Goal: Task Accomplishment & Management: Use online tool/utility

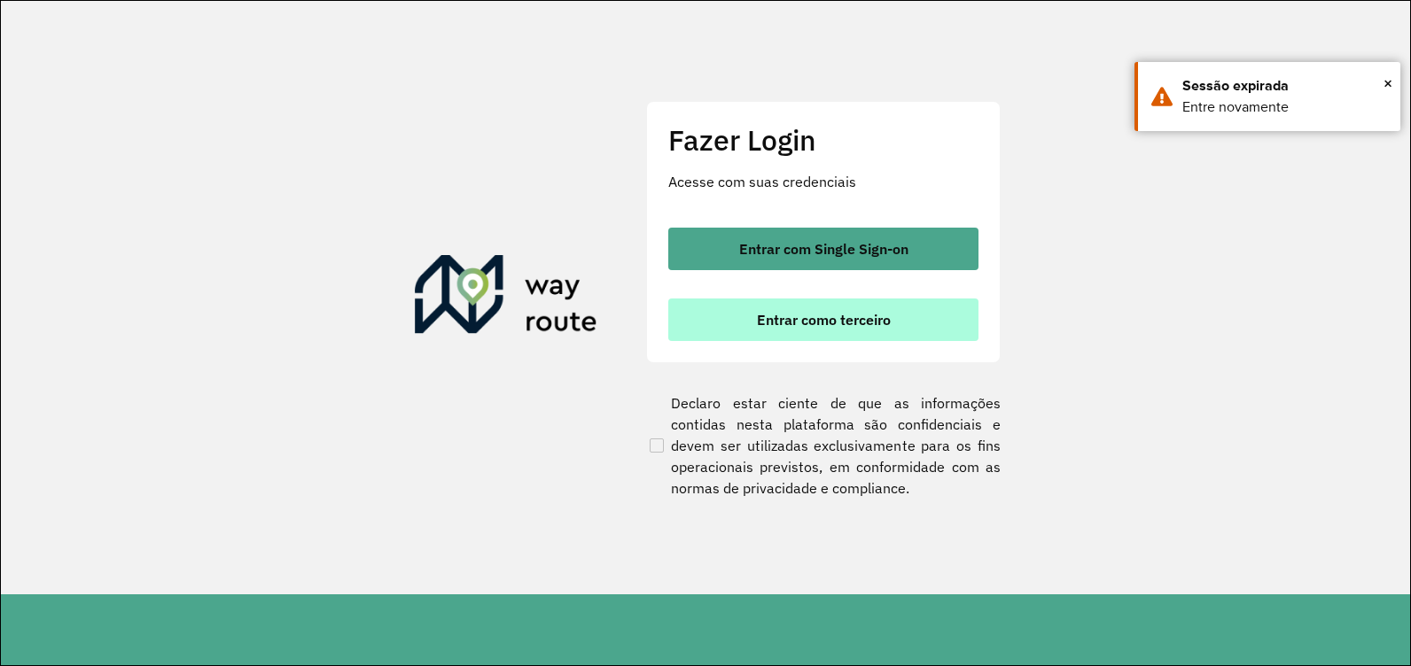
click at [838, 323] on span "Entrar como terceiro" at bounding box center [824, 320] width 134 height 14
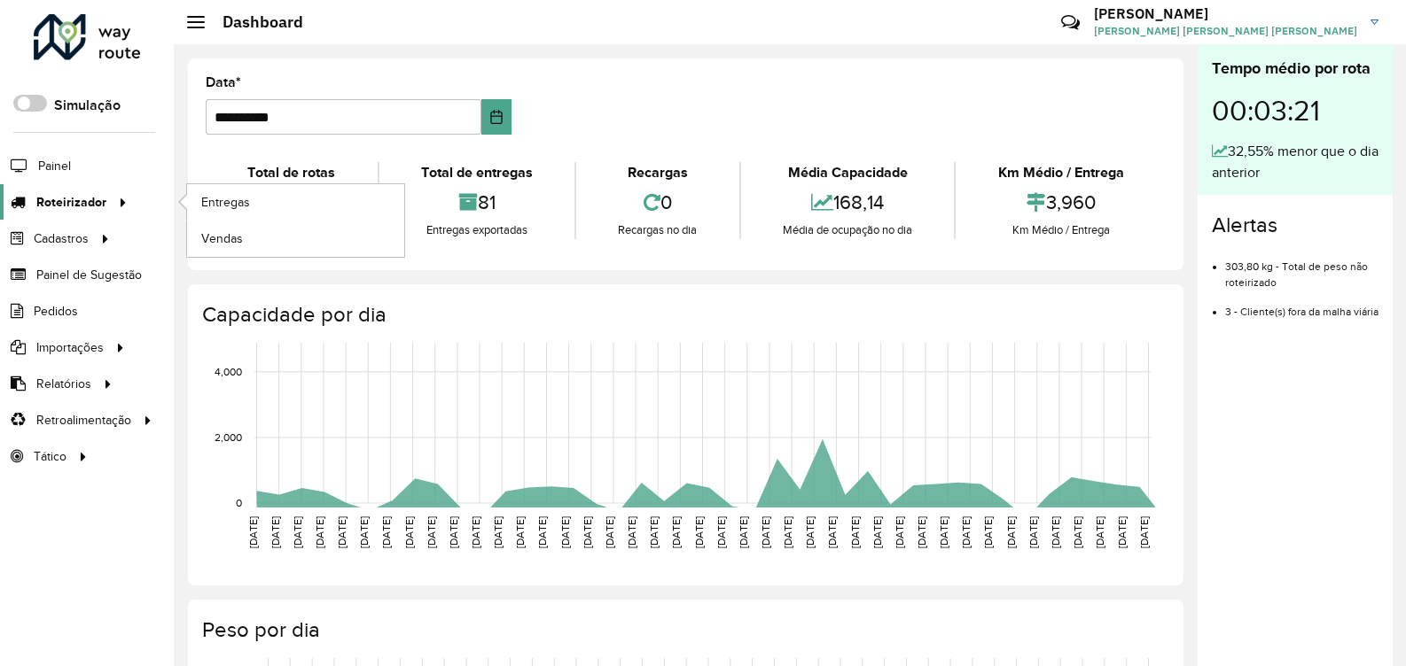
click at [106, 203] on div at bounding box center [119, 202] width 27 height 19
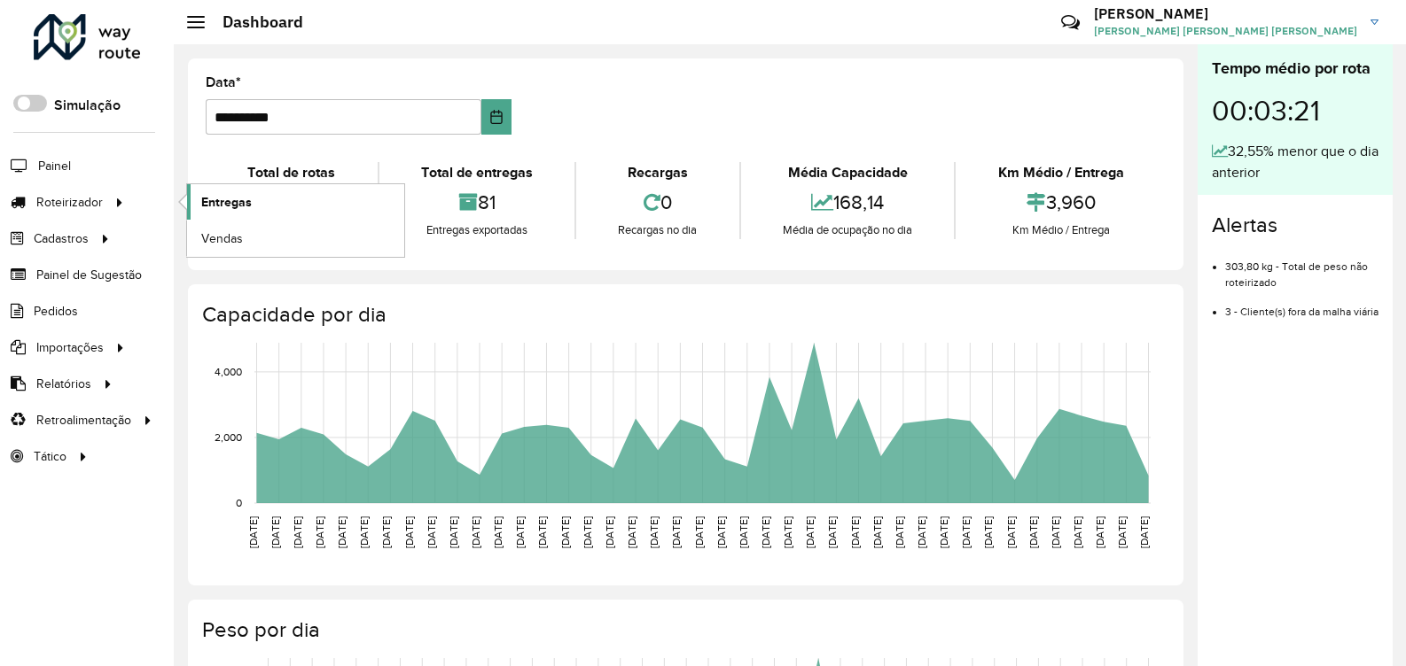
click at [227, 206] on span "Entregas" at bounding box center [226, 202] width 51 height 19
click at [230, 199] on span "Entregas" at bounding box center [226, 202] width 51 height 19
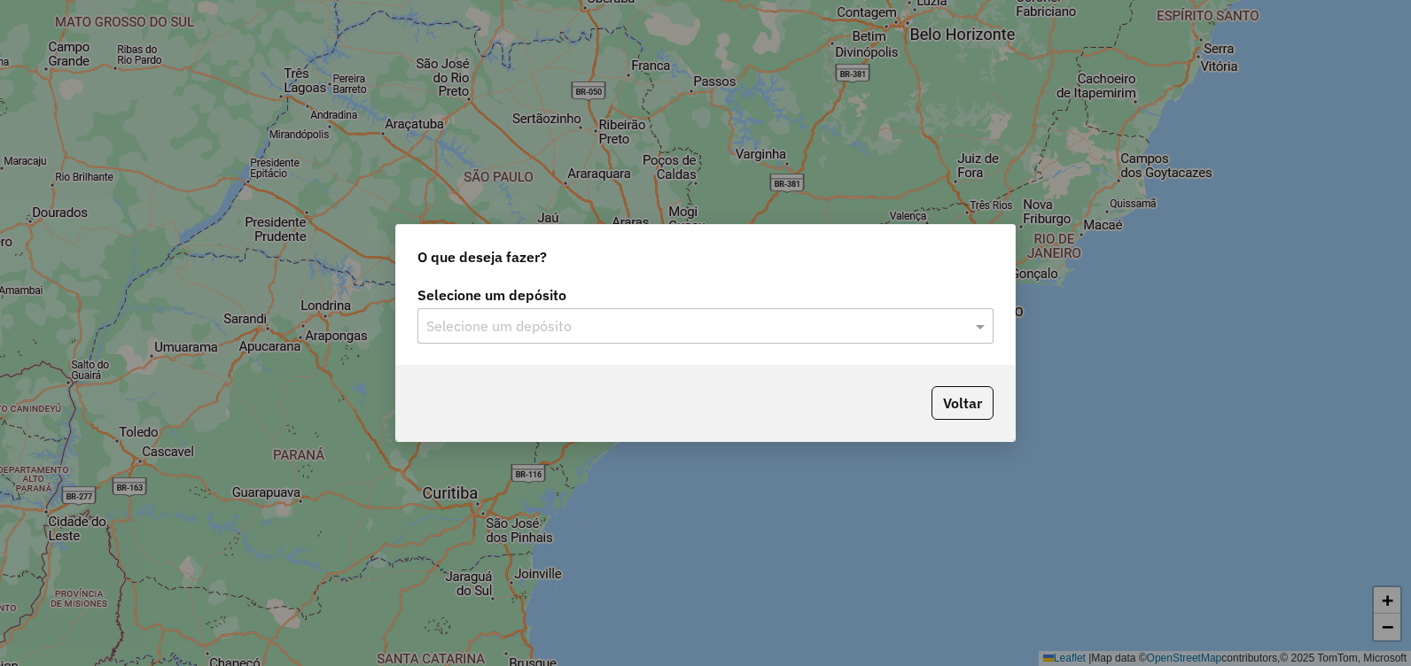
click at [915, 310] on div "Selecione um depósito" at bounding box center [705, 325] width 576 height 35
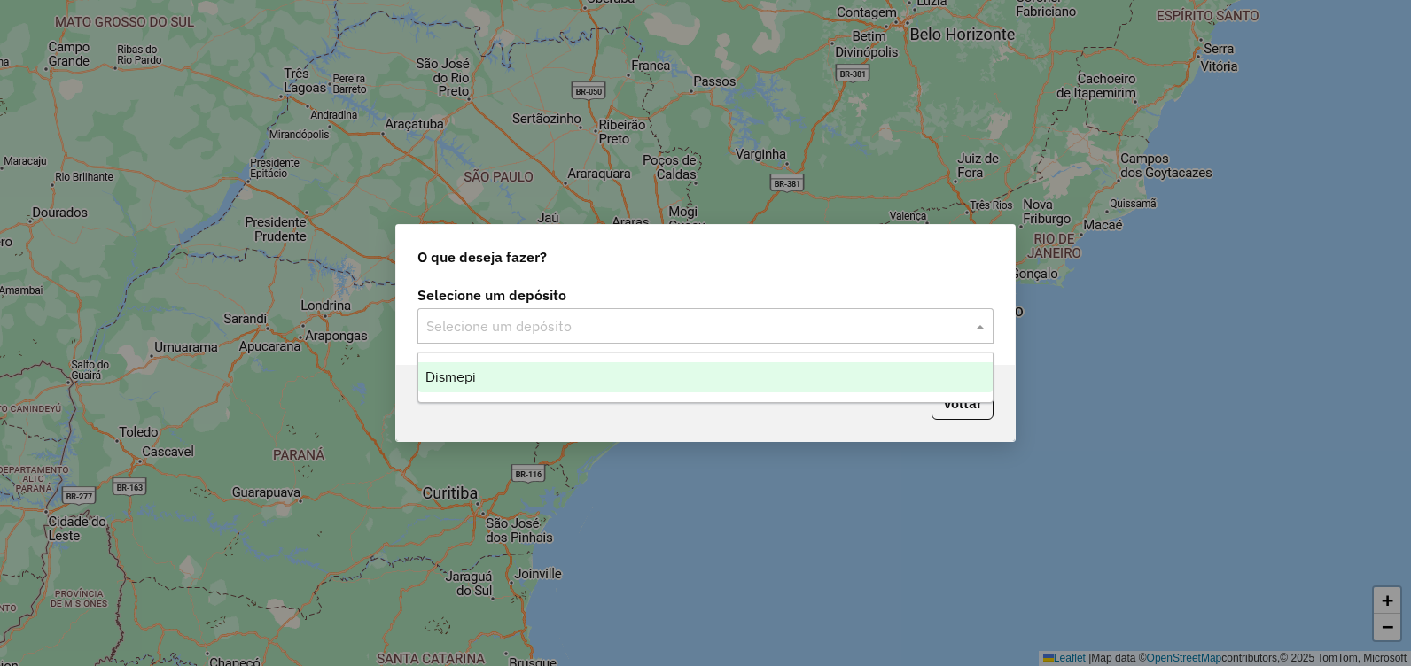
click at [857, 384] on div "Dismepi" at bounding box center [705, 377] width 574 height 30
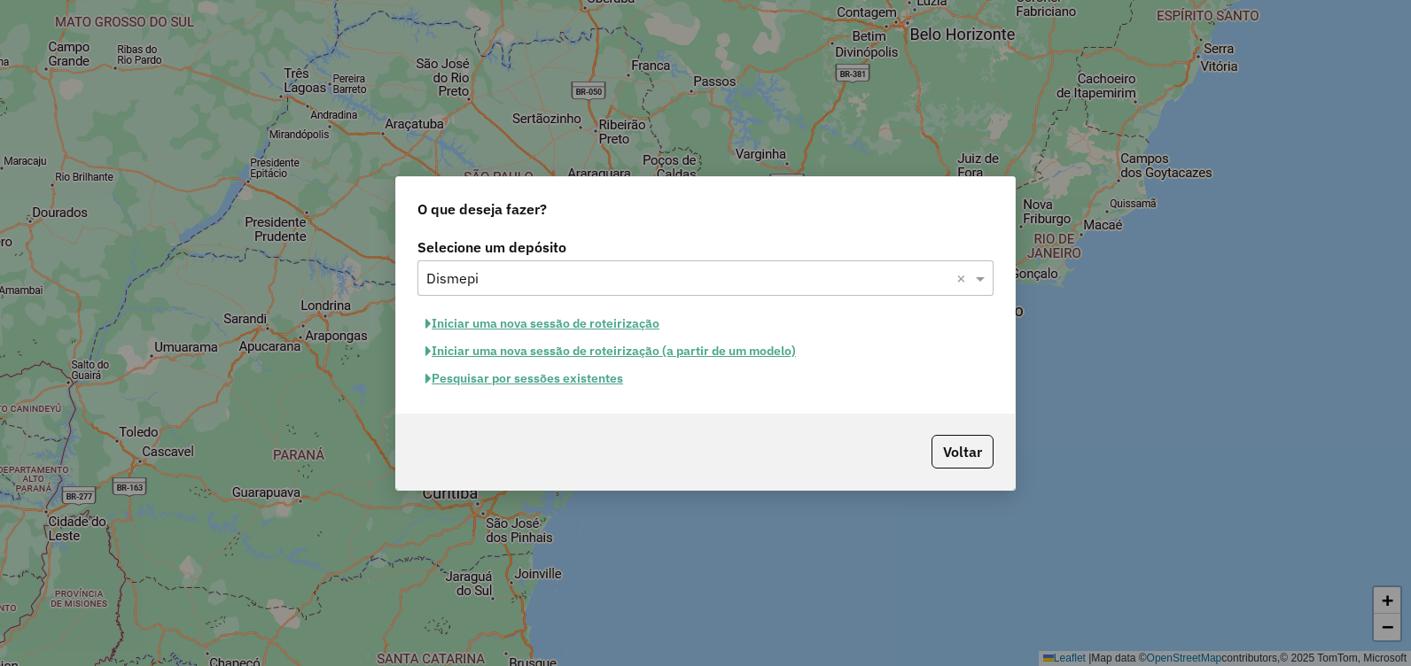
click at [533, 378] on button "Pesquisar por sessões existentes" at bounding box center [524, 378] width 214 height 27
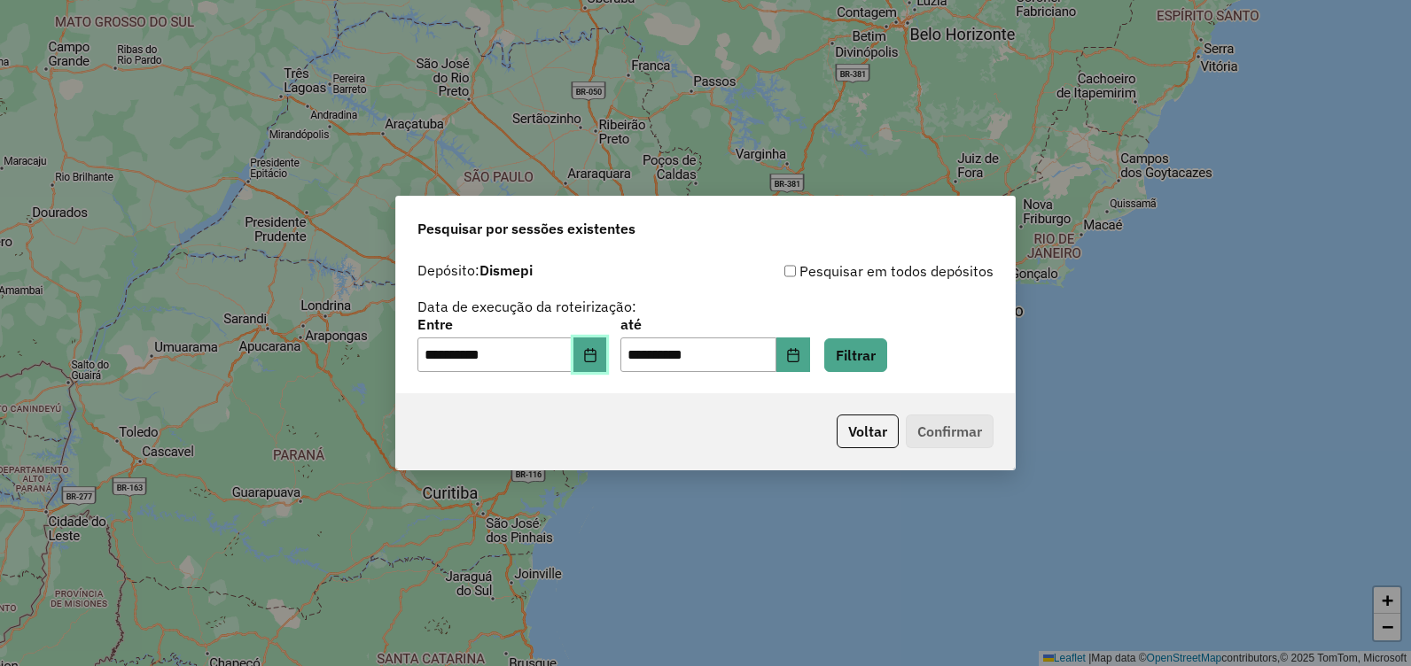
click at [607, 355] on button "Choose Date" at bounding box center [590, 355] width 34 height 35
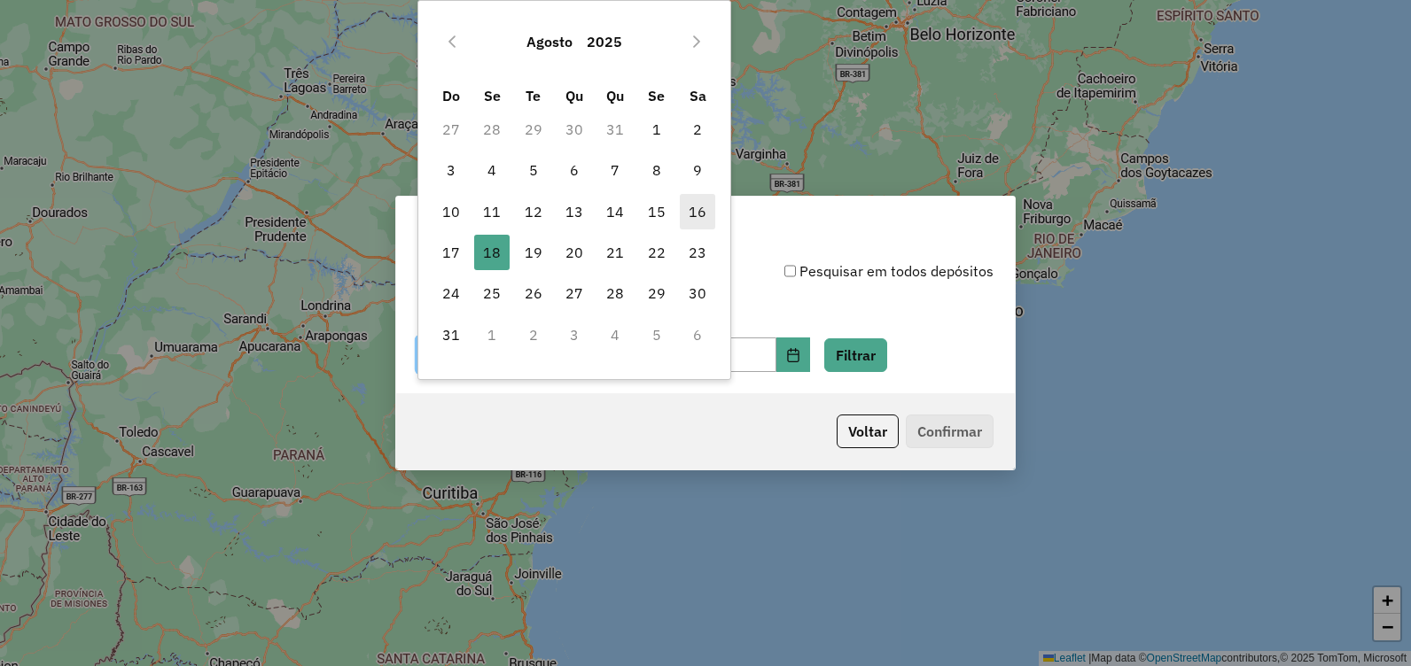
click at [697, 209] on span "16" at bounding box center [697, 211] width 35 height 35
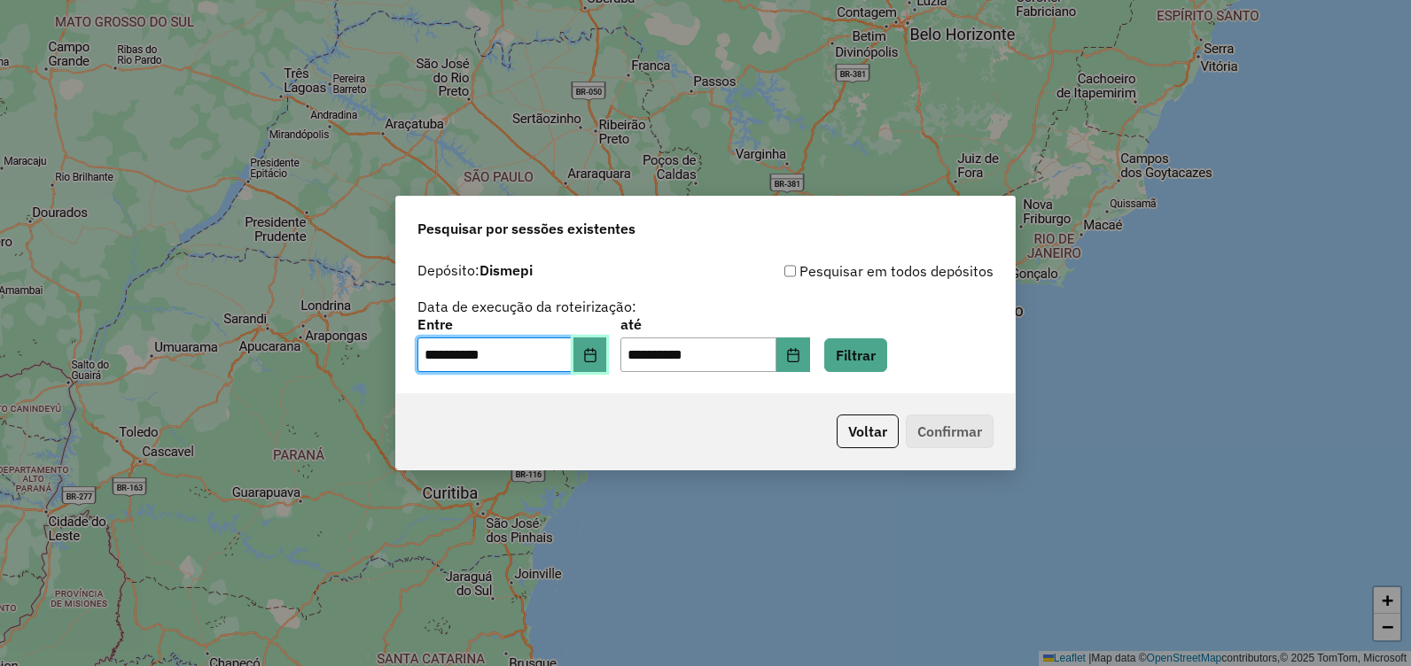
click at [597, 349] on icon "Choose Date" at bounding box center [590, 355] width 14 height 14
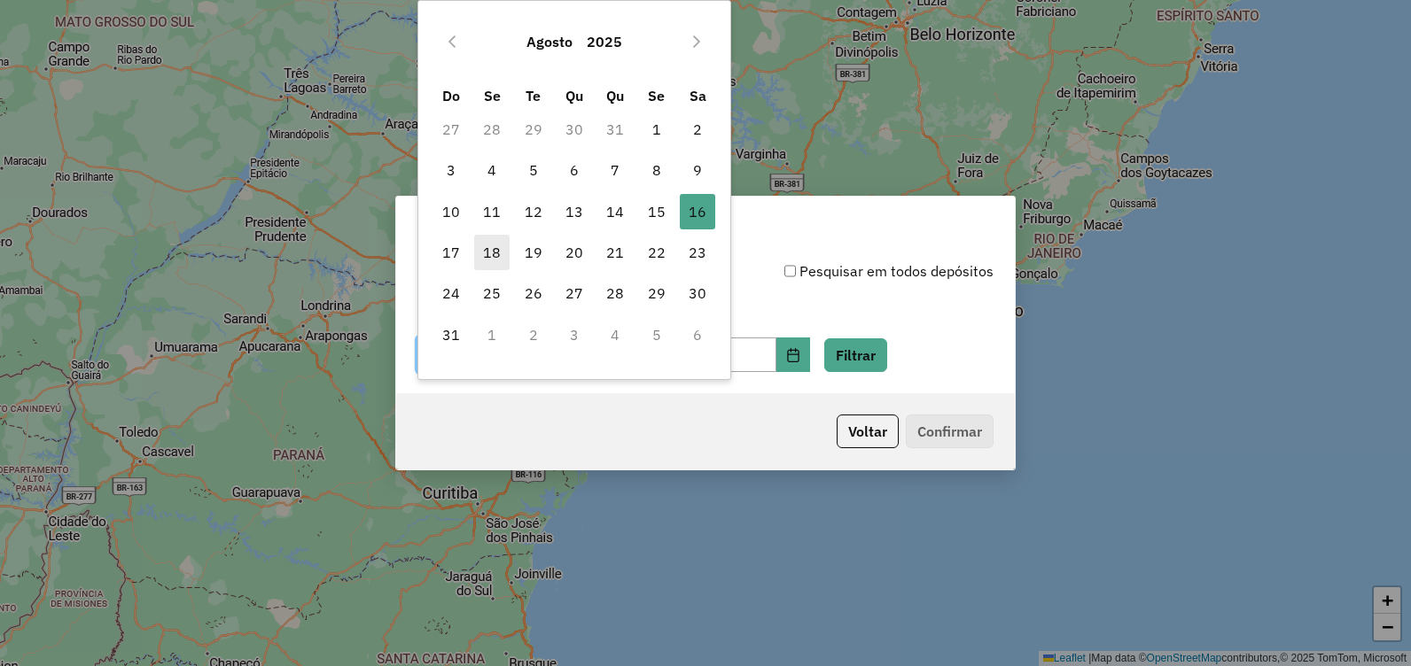
click at [488, 250] on span "18" at bounding box center [491, 252] width 35 height 35
type input "**********"
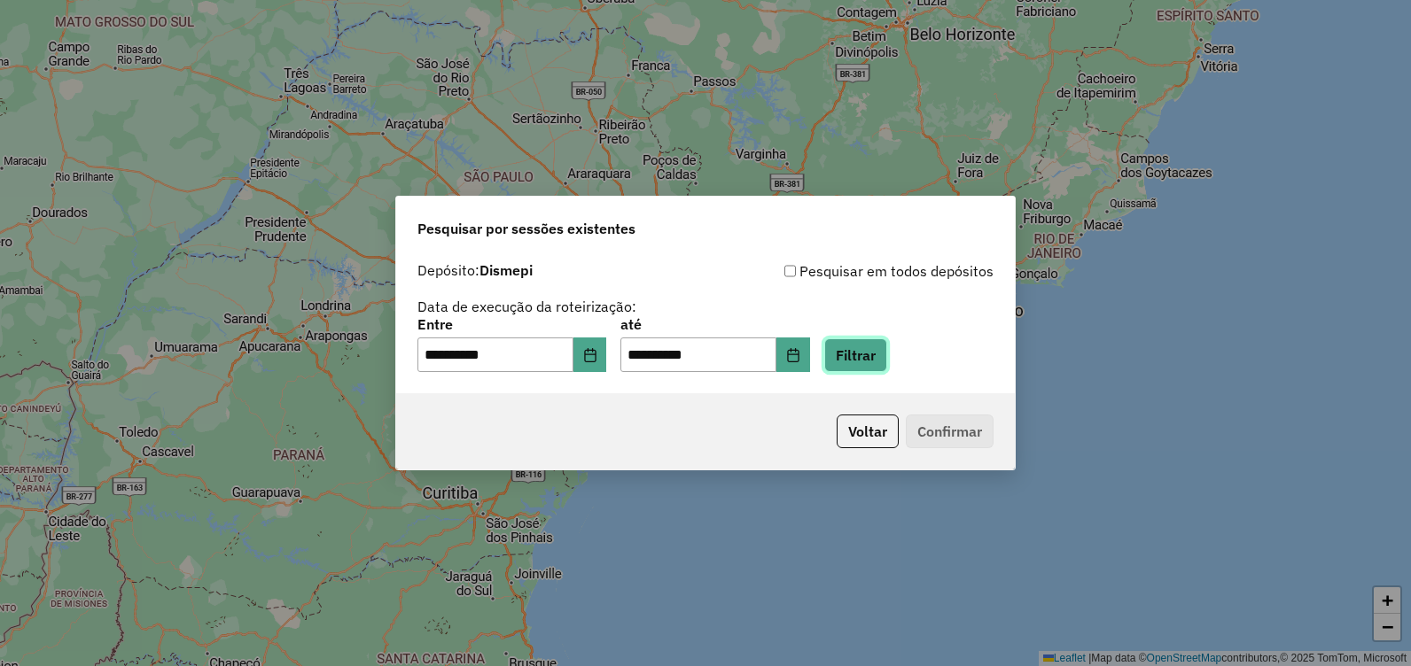
click at [887, 360] on button "Filtrar" at bounding box center [855, 356] width 63 height 34
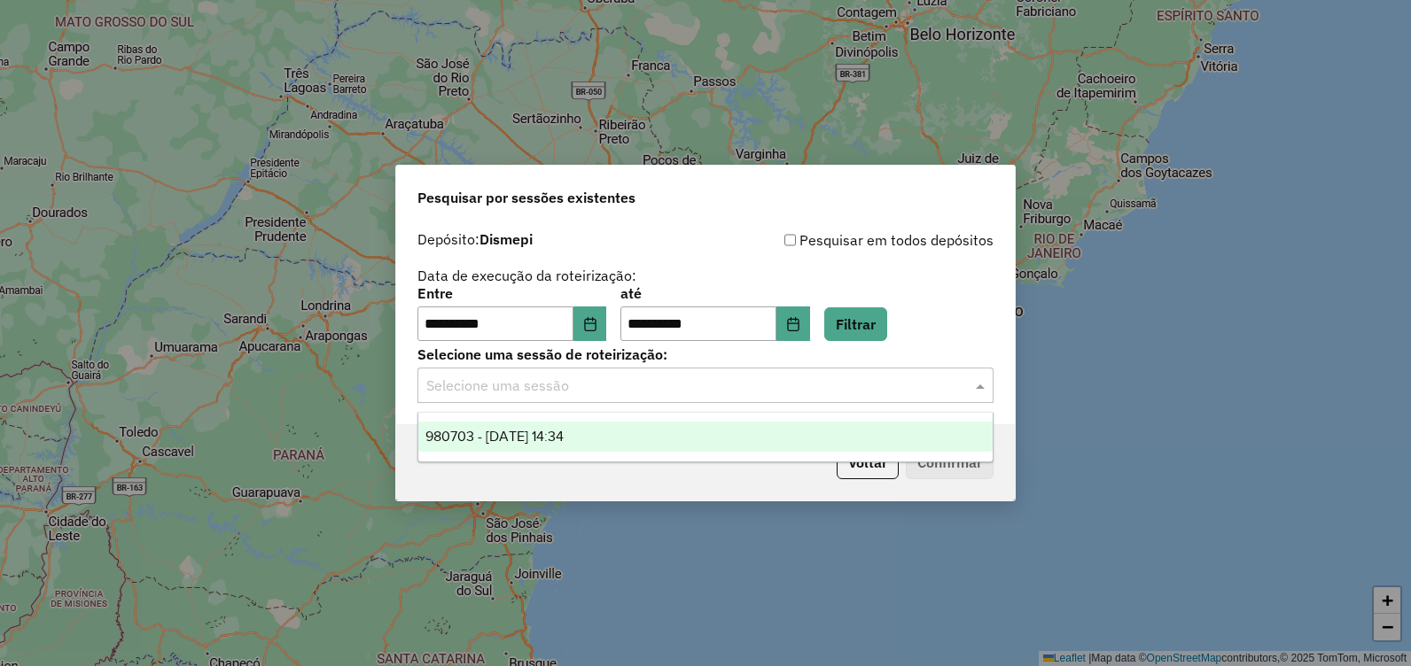
click at [747, 389] on input "text" at bounding box center [687, 386] width 523 height 21
click at [713, 424] on div "980703 - 18/08/2025 14:34" at bounding box center [705, 437] width 574 height 30
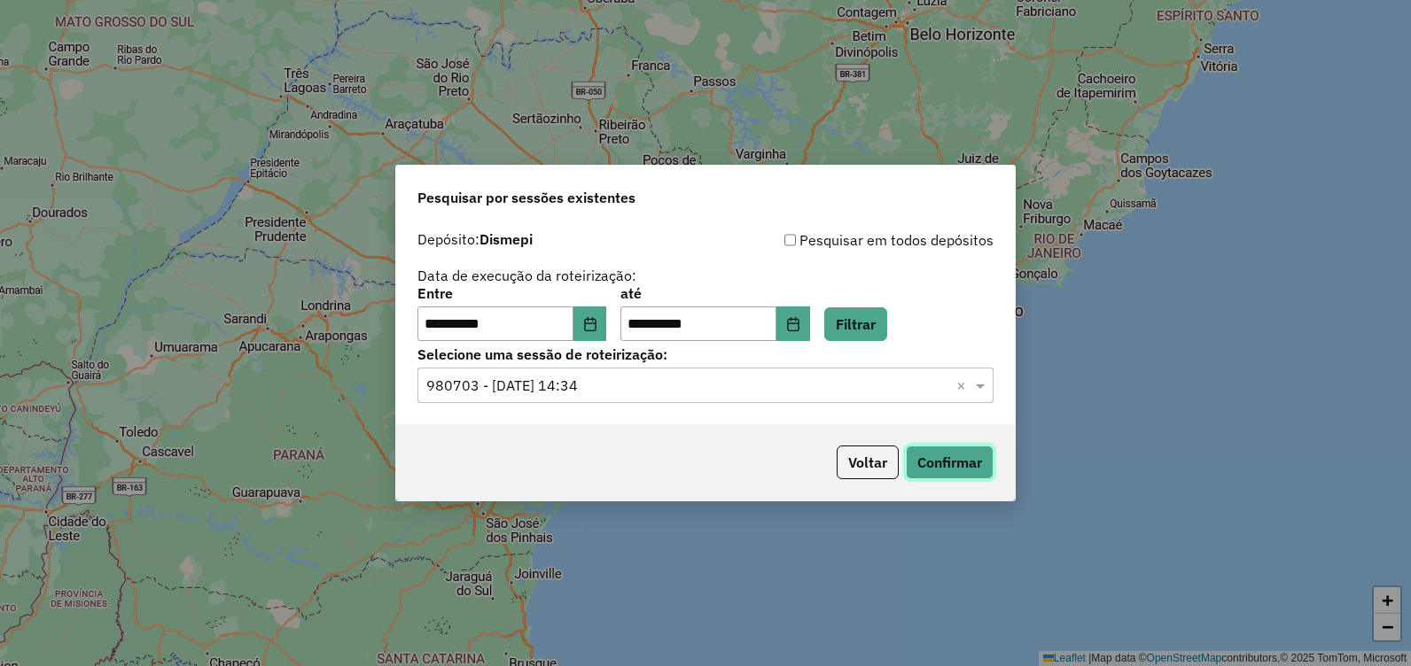
click at [959, 461] on button "Confirmar" at bounding box center [950, 463] width 88 height 34
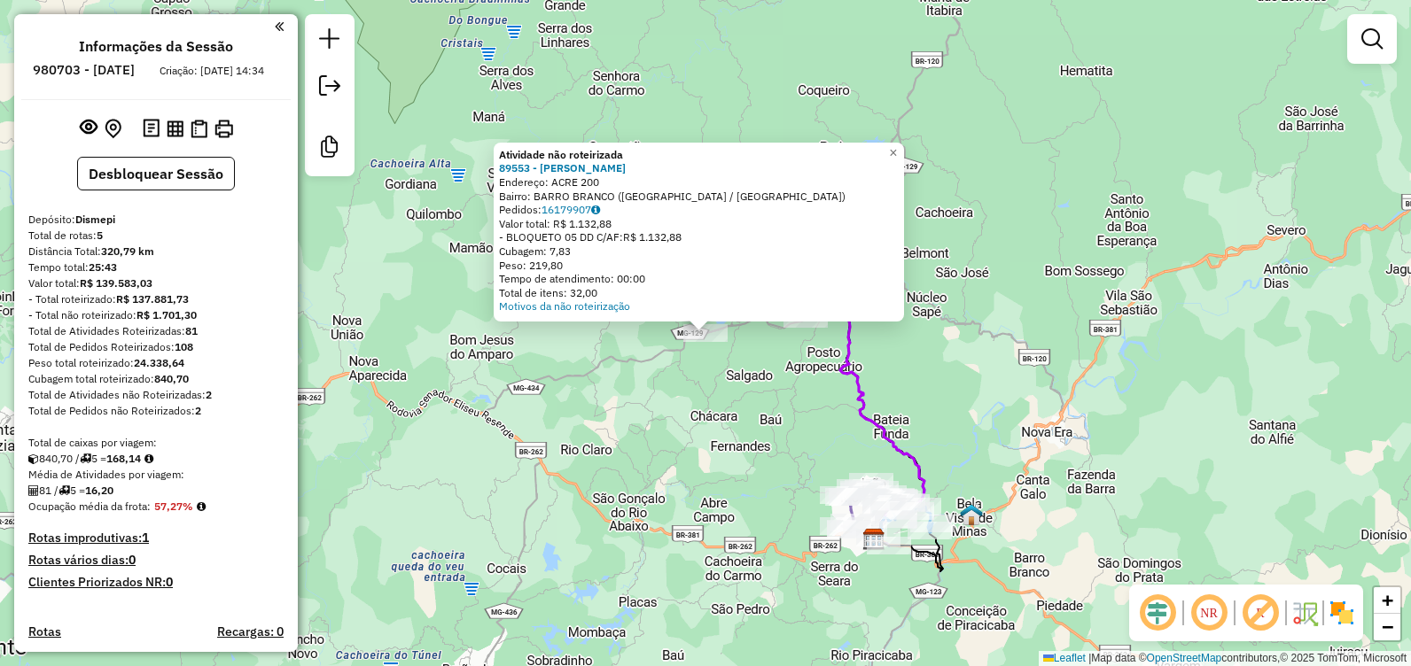
click at [696, 357] on div "Atividade não roteirizada 89553 - MERCADINHO ESPIGAO Endereço: ACRE 200 Bairro:…" at bounding box center [705, 333] width 1411 height 666
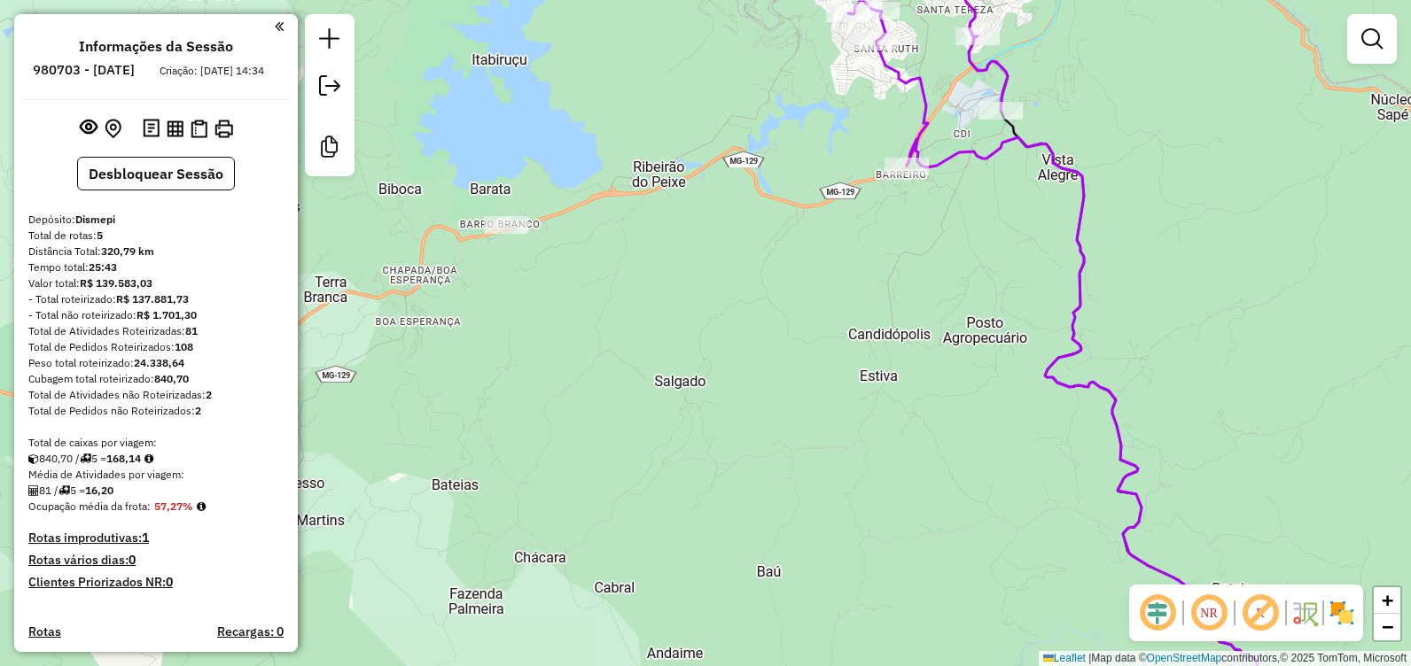
drag, startPoint x: 733, startPoint y: 300, endPoint x: 635, endPoint y: 291, distance: 98.8
click at [635, 291] on div "Janela de atendimento Grade de atendimento Capacidade Transportadoras Veículos …" at bounding box center [705, 333] width 1411 height 666
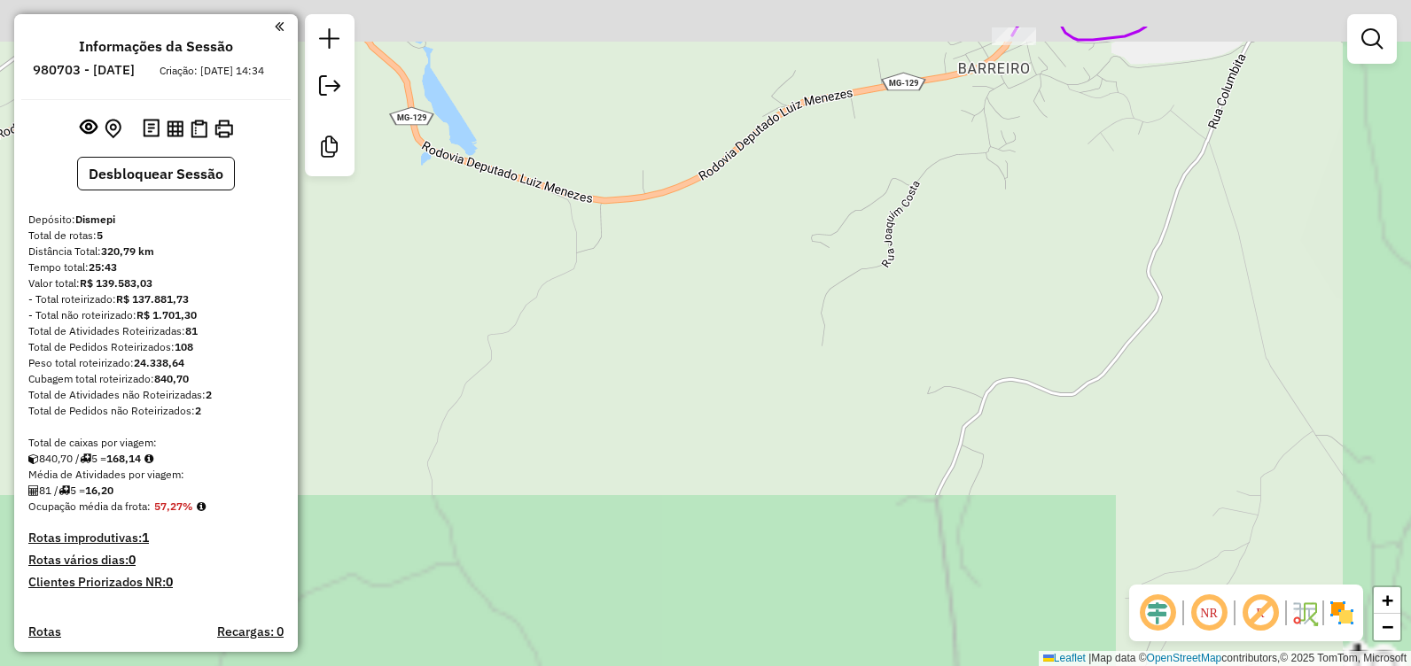
drag, startPoint x: 909, startPoint y: 208, endPoint x: 776, endPoint y: 353, distance: 196.3
click at [755, 388] on div "Janela de atendimento Grade de atendimento Capacidade Transportadoras Veículos …" at bounding box center [705, 333] width 1411 height 666
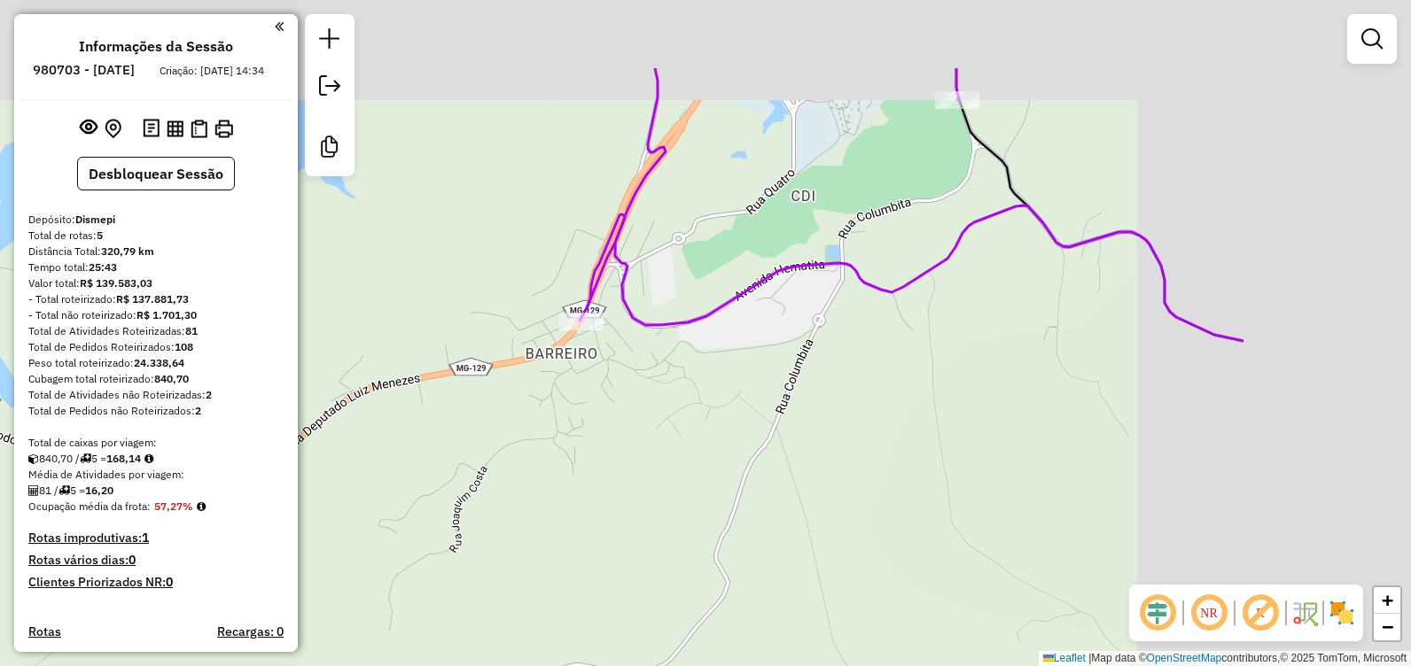
drag, startPoint x: 1054, startPoint y: 234, endPoint x: 827, endPoint y: 318, distance: 242.0
click at [728, 401] on div "Janela de atendimento Grade de atendimento Capacidade Transportadoras Veículos …" at bounding box center [705, 333] width 1411 height 666
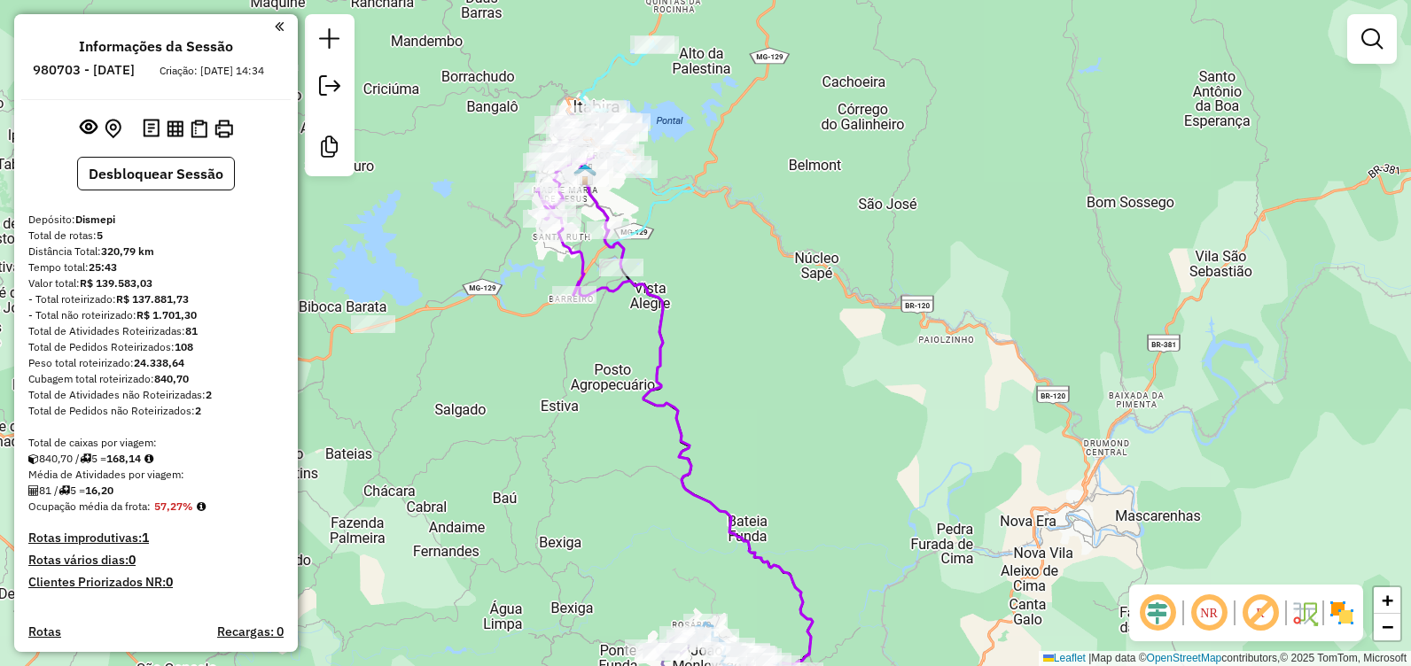
drag, startPoint x: 428, startPoint y: 440, endPoint x: 614, endPoint y: 417, distance: 187.6
click at [612, 421] on div "Janela de atendimento Grade de atendimento Capacidade Transportadoras Veículos …" at bounding box center [705, 333] width 1411 height 666
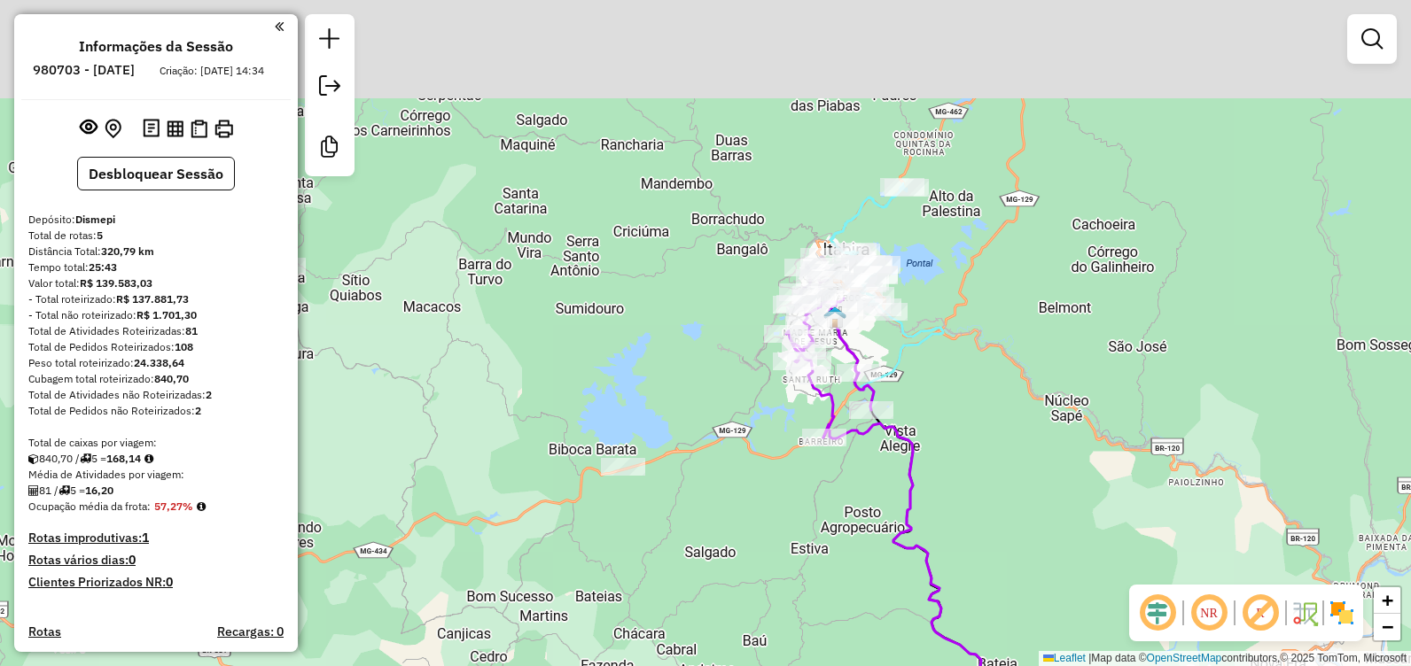
drag, startPoint x: 500, startPoint y: 432, endPoint x: 697, endPoint y: 580, distance: 246.4
click at [700, 581] on div "Janela de atendimento Grade de atendimento Capacidade Transportadoras Veículos …" at bounding box center [705, 333] width 1411 height 666
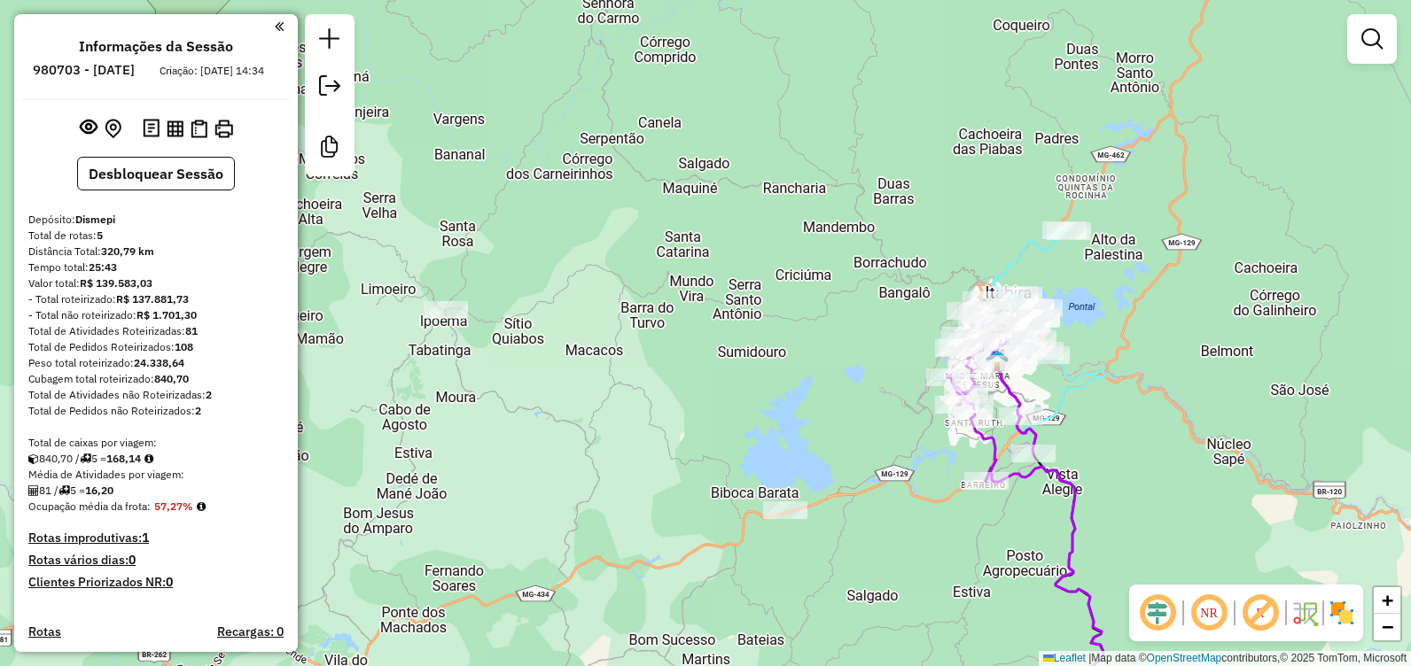
drag, startPoint x: 487, startPoint y: 362, endPoint x: 559, endPoint y: 273, distance: 114.7
click at [558, 274] on div "Janela de atendimento Grade de atendimento Capacidade Transportadoras Veículos …" at bounding box center [705, 333] width 1411 height 666
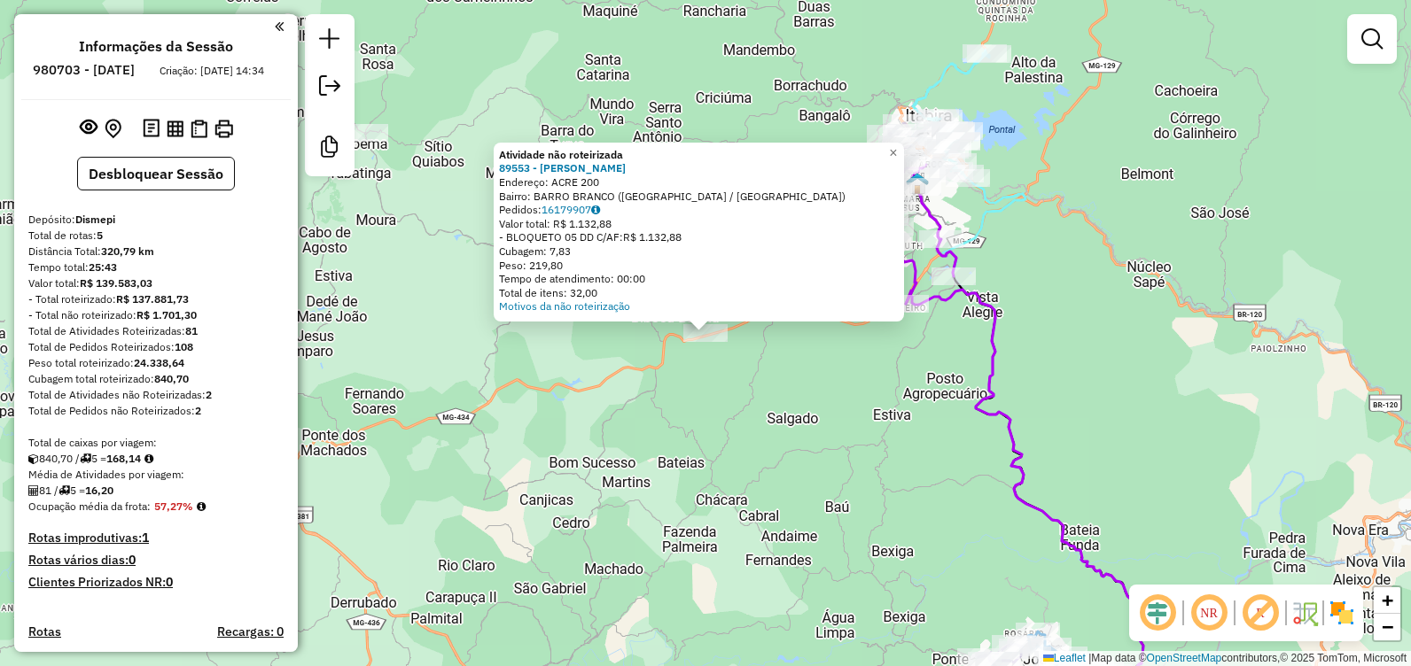
click at [845, 432] on div "Atividade não roteirizada 89553 - MERCADINHO ESPIGAO Endereço: ACRE 200 Bairro:…" at bounding box center [705, 333] width 1411 height 666
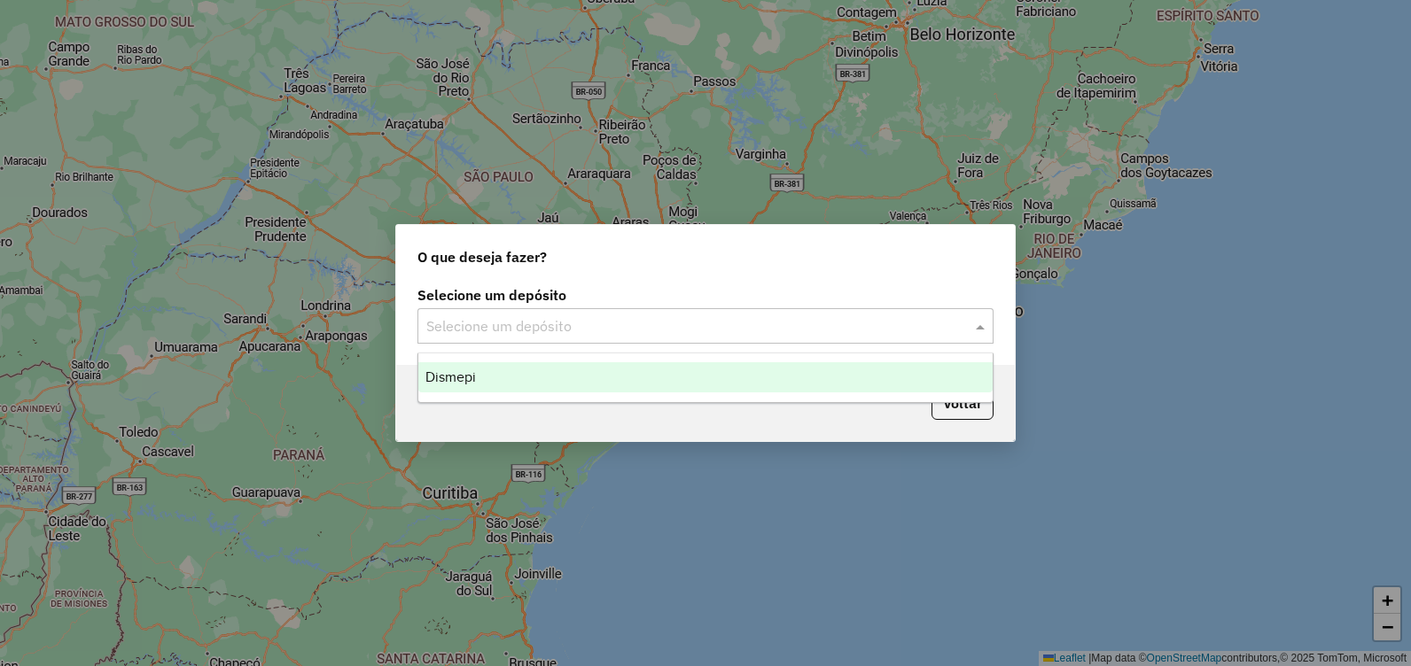
click at [825, 322] on input "text" at bounding box center [687, 326] width 523 height 21
click at [675, 376] on div "Dismepi" at bounding box center [705, 377] width 574 height 30
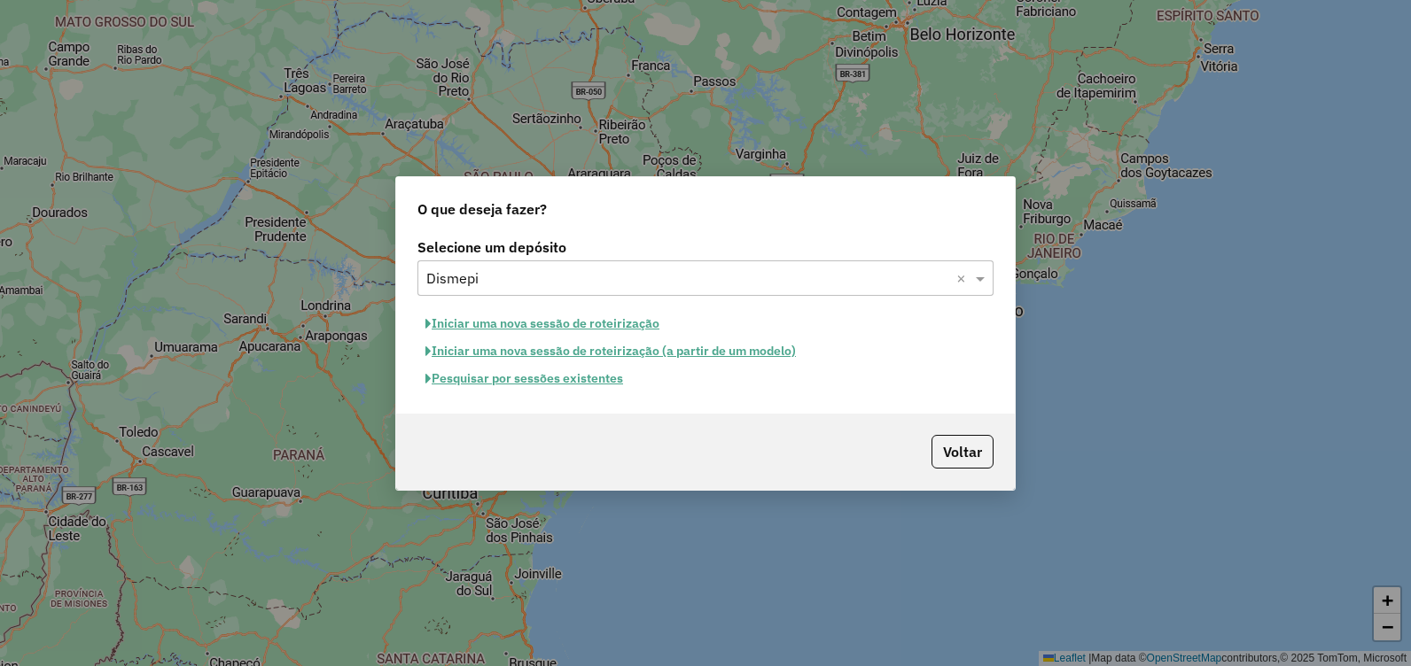
click at [547, 381] on button "Pesquisar por sessões existentes" at bounding box center [524, 378] width 214 height 27
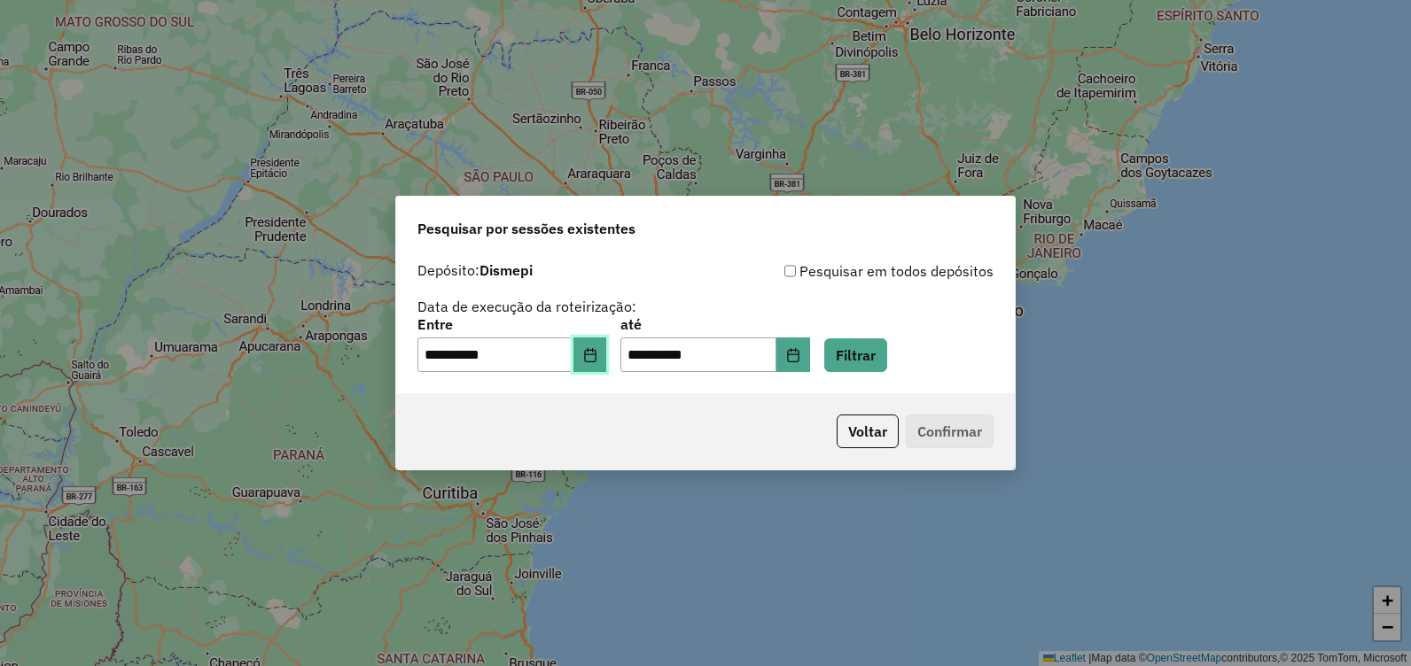
click at [601, 362] on button "Choose Date" at bounding box center [590, 355] width 34 height 35
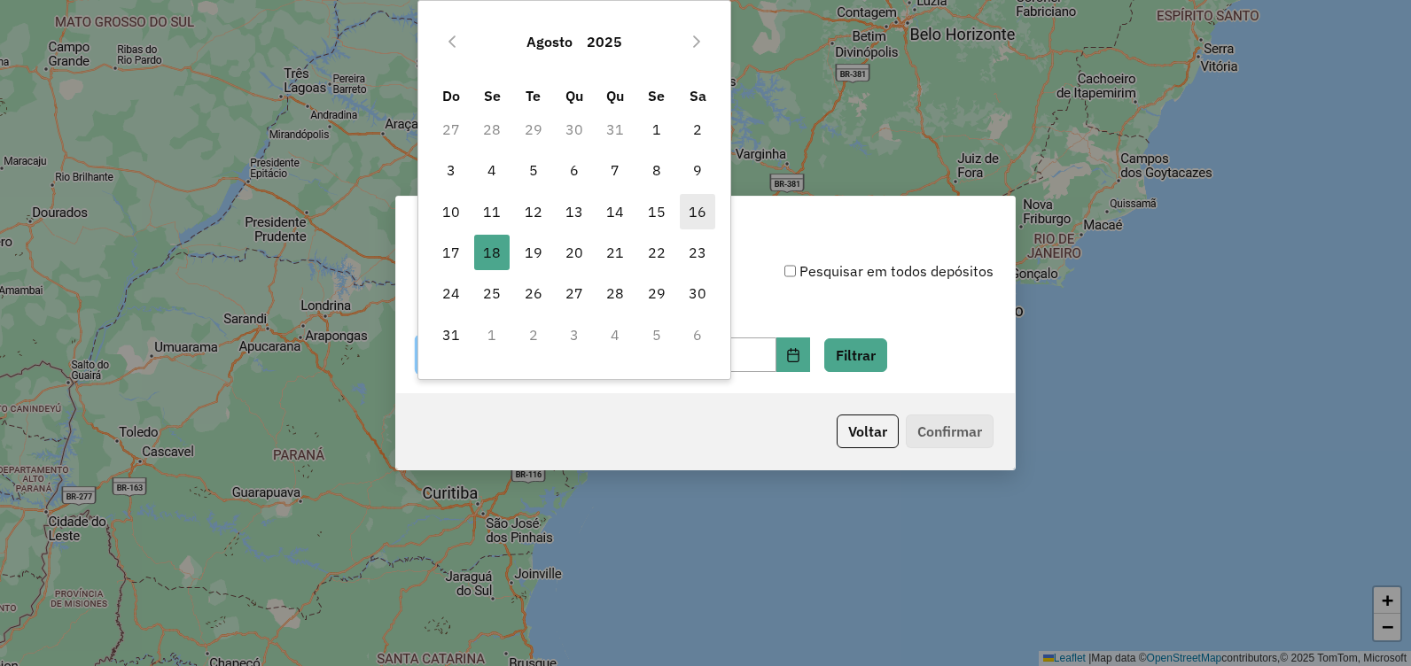
click at [693, 212] on span "16" at bounding box center [697, 211] width 35 height 35
type input "**********"
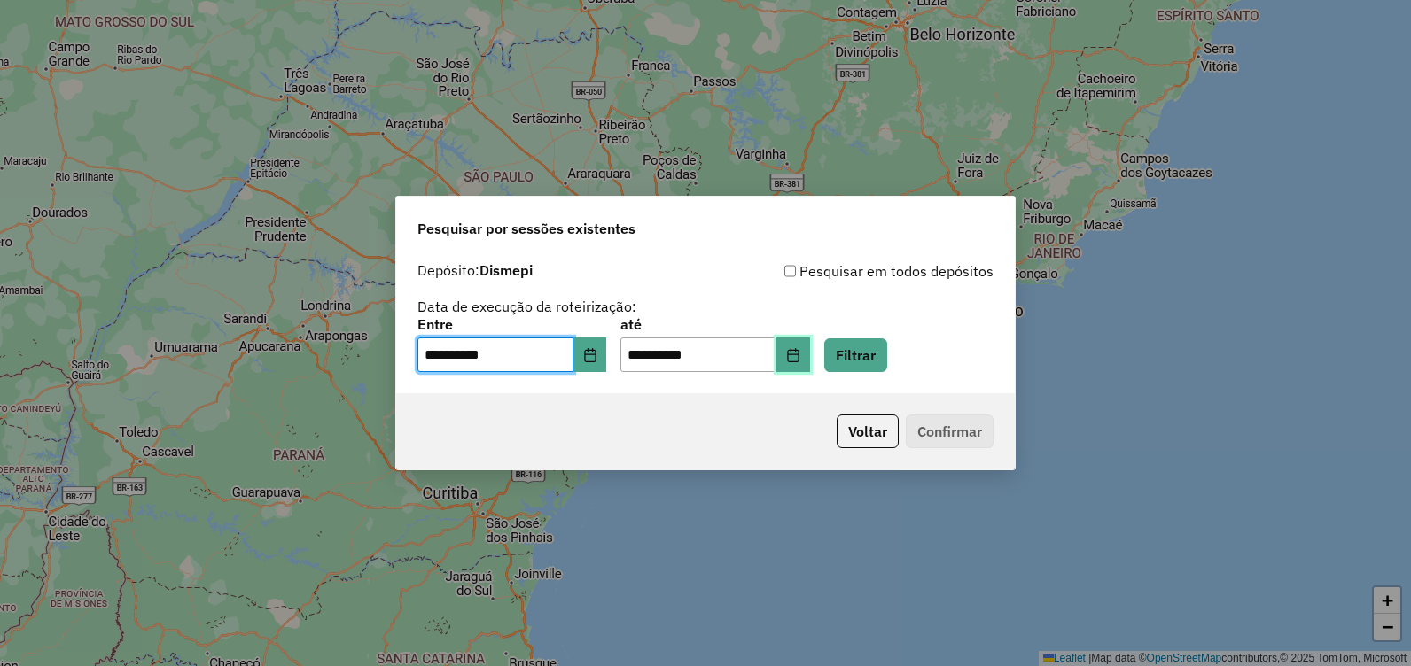
click at [800, 348] on icon "Choose Date" at bounding box center [793, 355] width 14 height 14
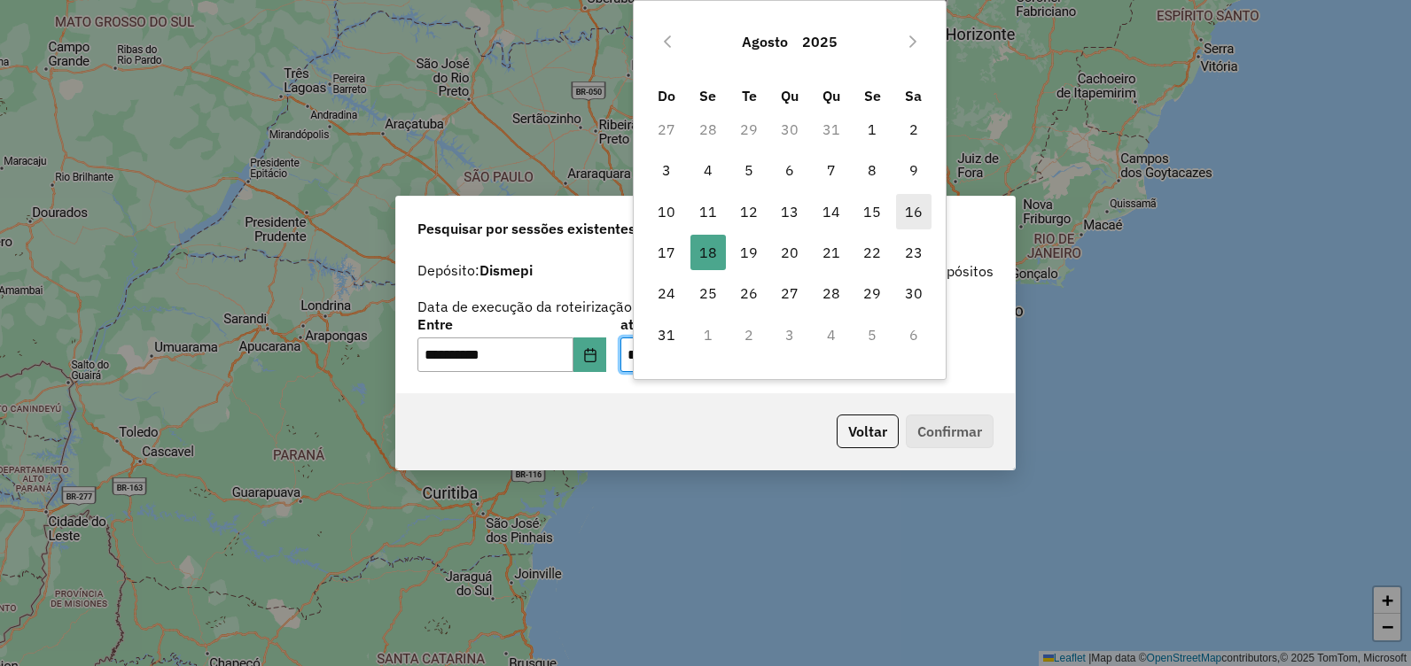
click at [921, 216] on span "16" at bounding box center [913, 211] width 35 height 35
type input "**********"
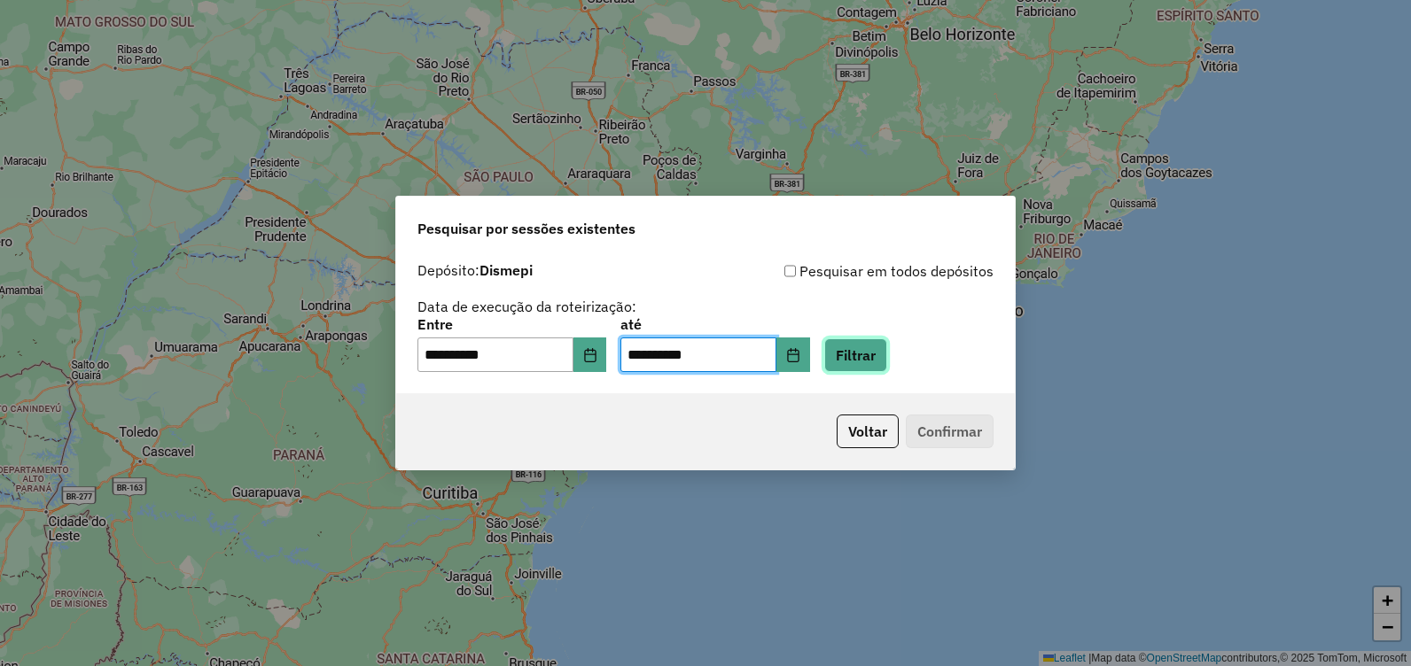
click at [887, 347] on button "Filtrar" at bounding box center [855, 356] width 63 height 34
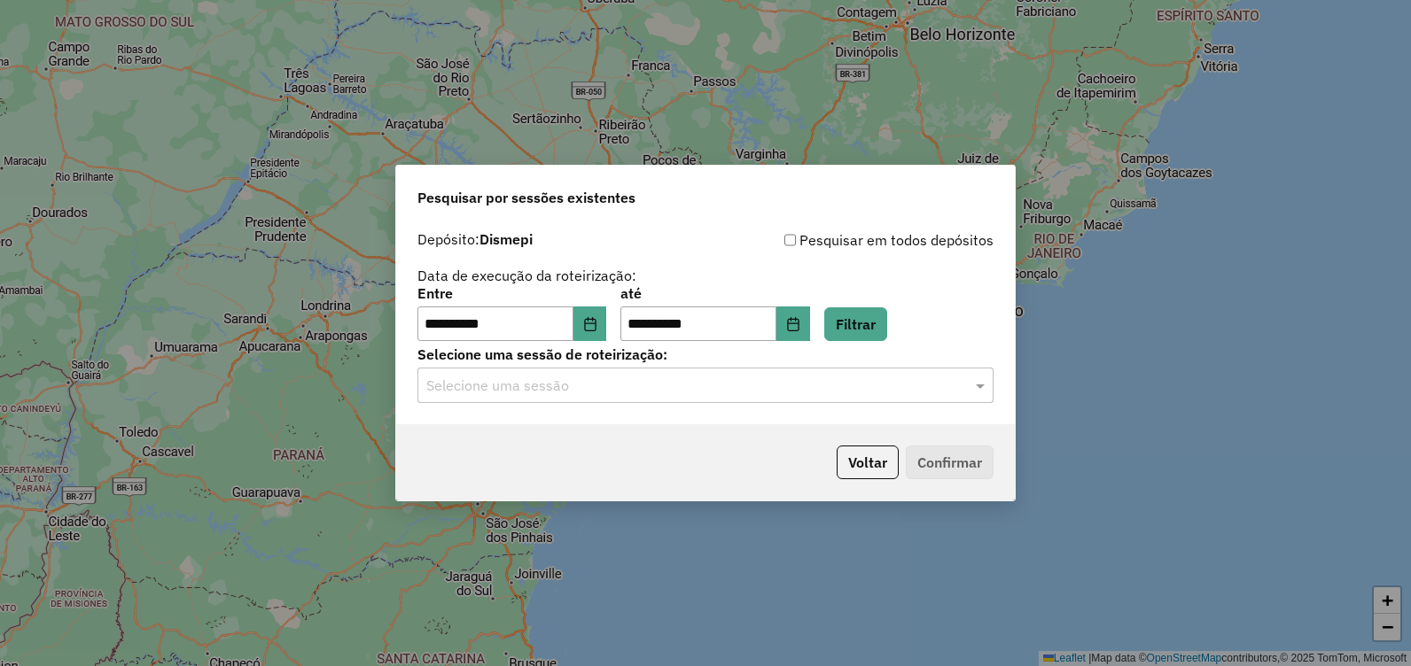
click at [970, 390] on div at bounding box center [705, 385] width 576 height 23
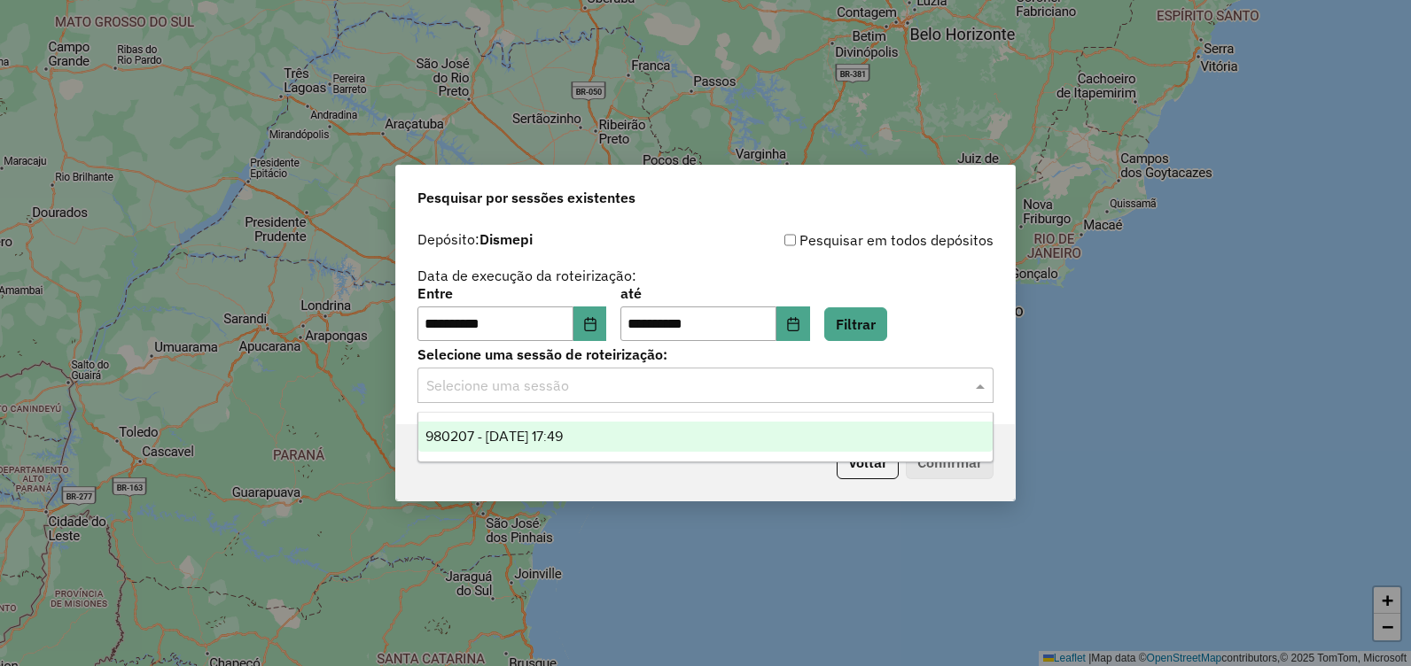
click at [632, 432] on div "980207 - 16/08/2025 17:49" at bounding box center [705, 437] width 574 height 30
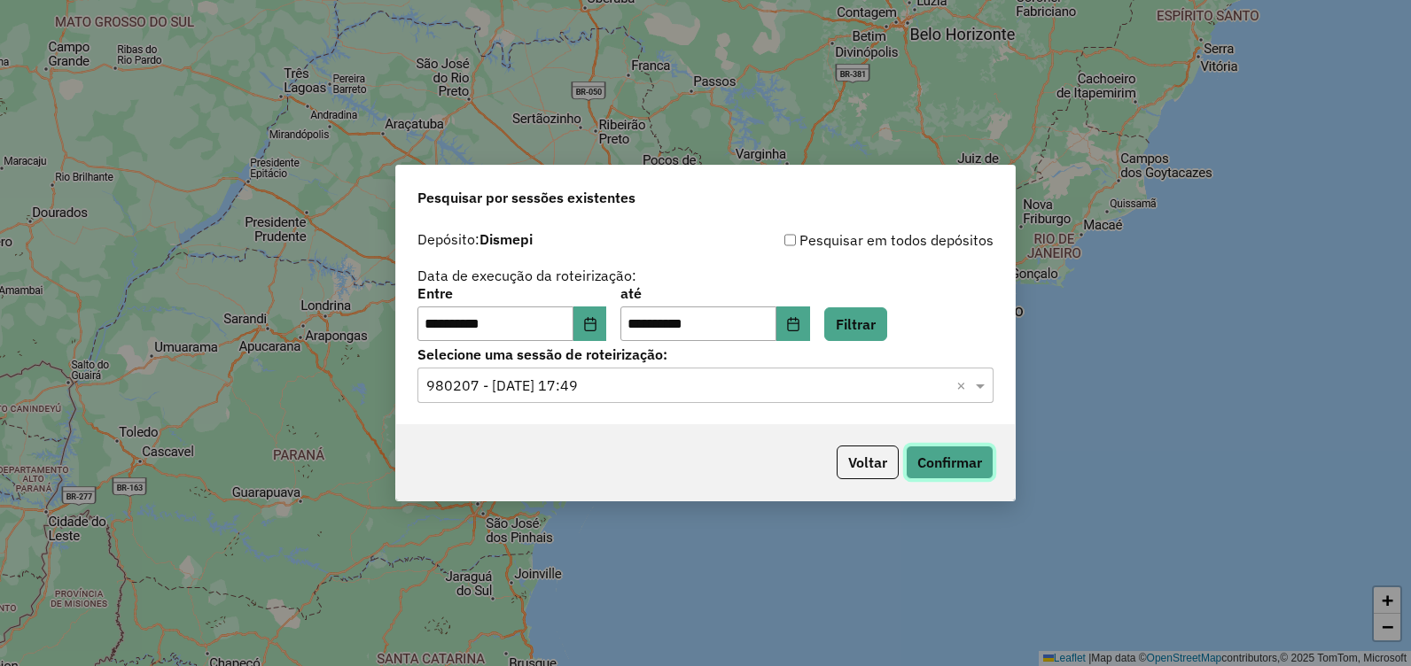
click at [934, 467] on button "Confirmar" at bounding box center [950, 463] width 88 height 34
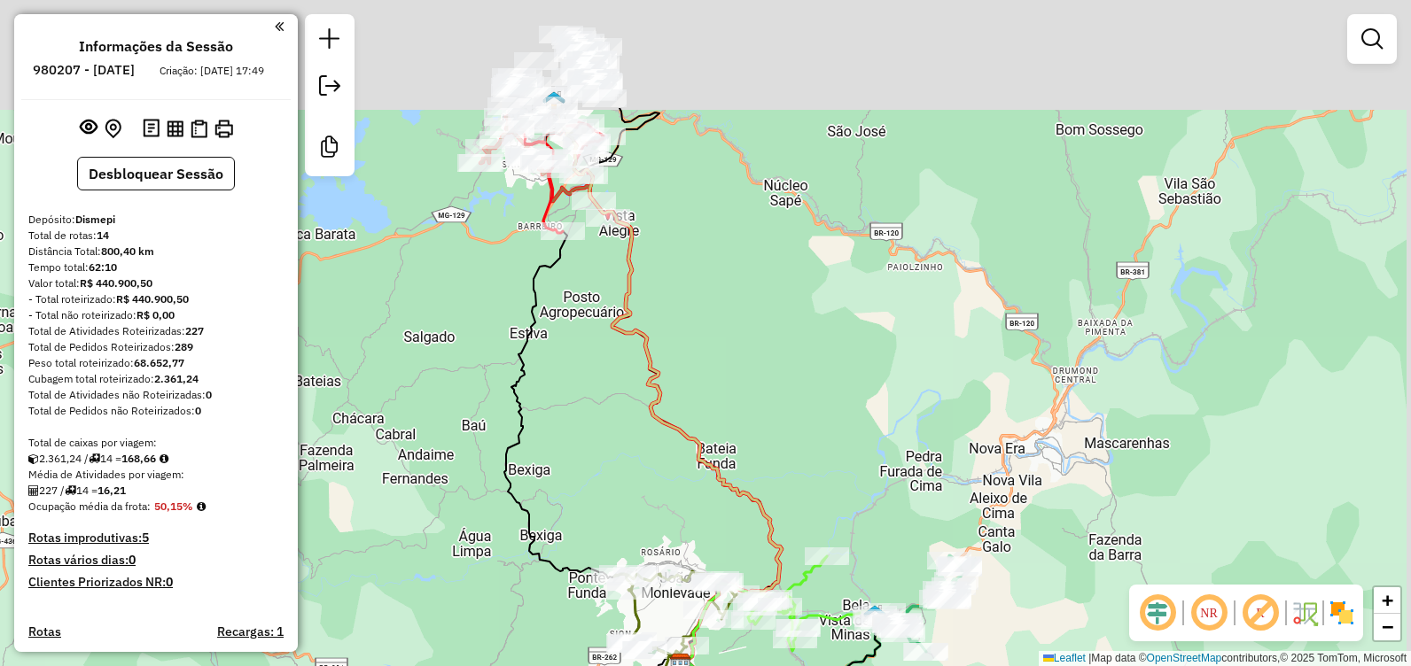
drag, startPoint x: 504, startPoint y: 134, endPoint x: 476, endPoint y: 230, distance: 100.7
click at [476, 230] on div "Janela de atendimento Grade de atendimento Capacidade Transportadoras Veículos …" at bounding box center [705, 333] width 1411 height 666
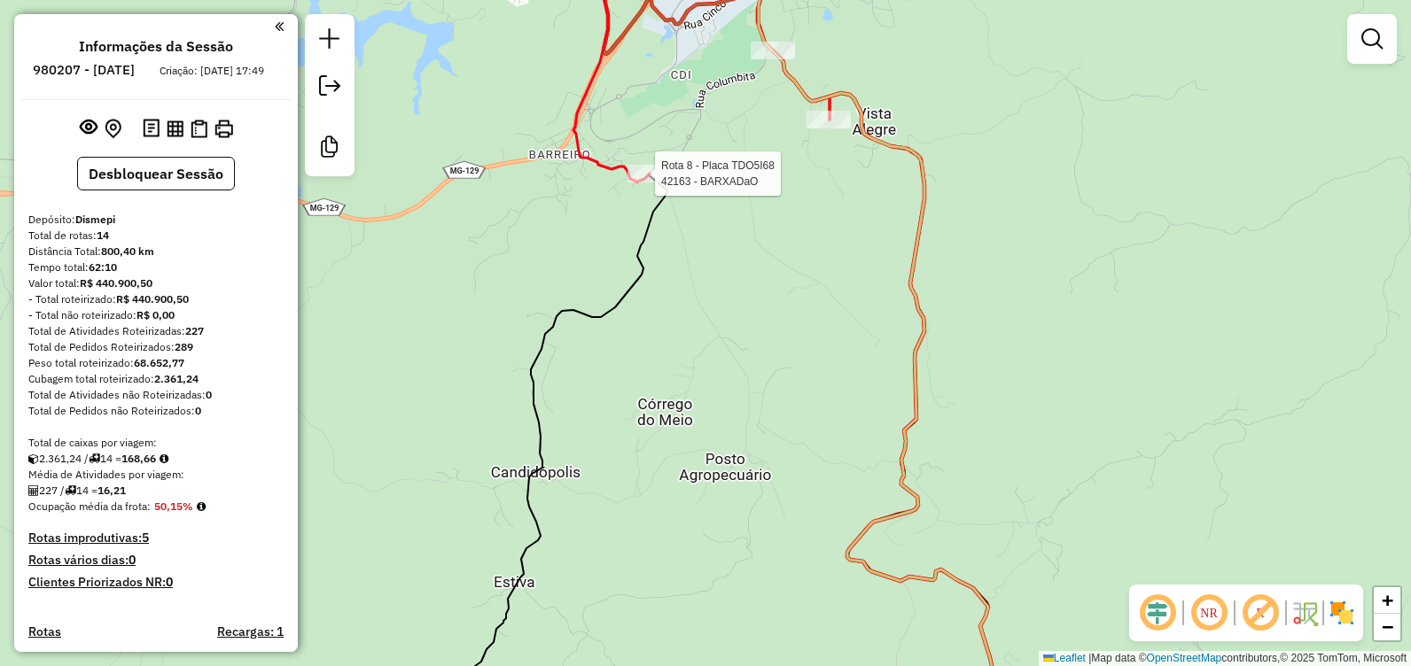
select select "**********"
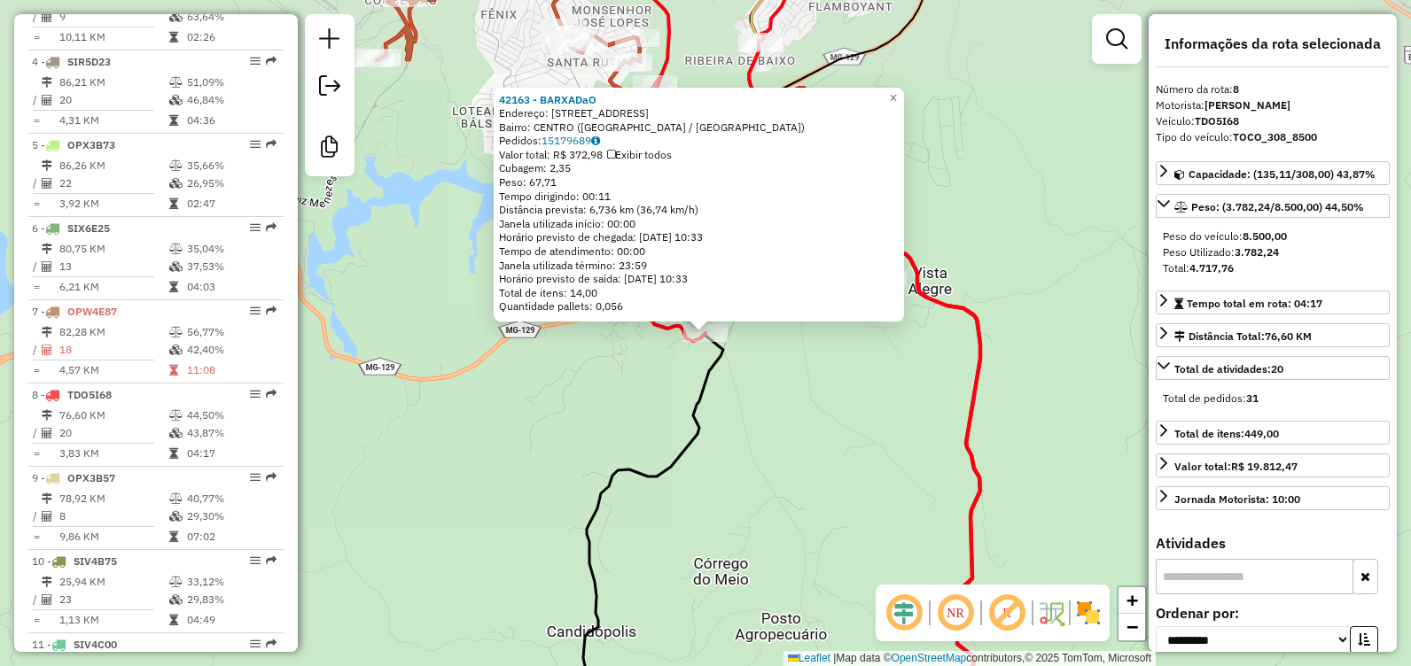
scroll to position [1257, 0]
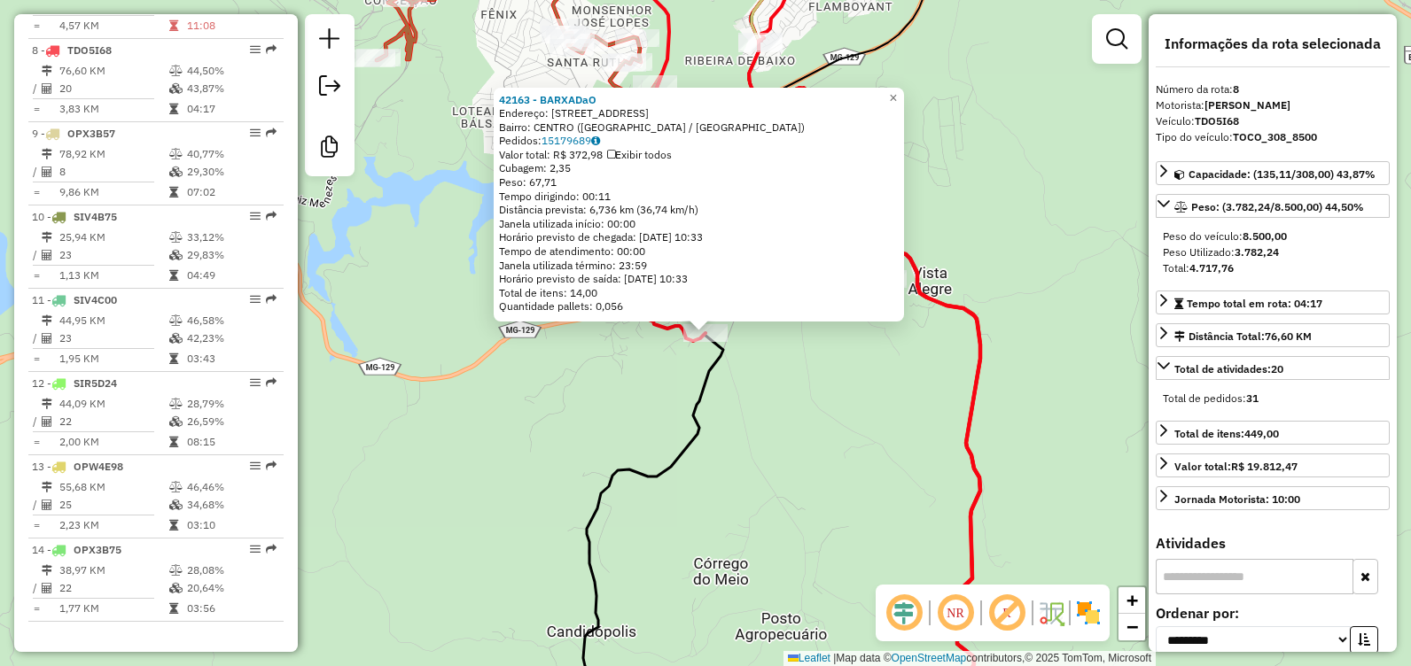
click at [769, 400] on div "42163 - BARXADaO Endereço: [STREET_ADDRESS] Pedidos: 15179689 Valor total: R$ 3…" at bounding box center [705, 333] width 1411 height 666
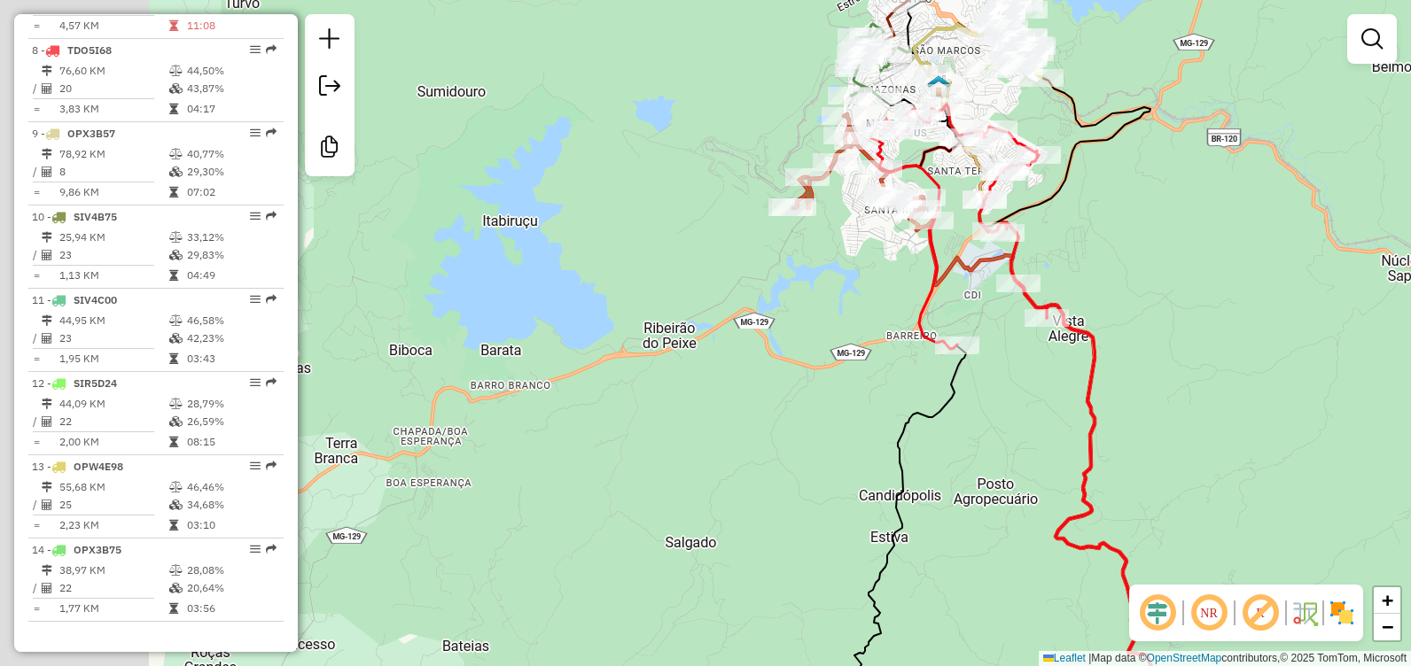
drag, startPoint x: 575, startPoint y: 339, endPoint x: 871, endPoint y: 350, distance: 296.2
click at [872, 351] on div "Janela de atendimento Grade de atendimento Capacidade Transportadoras Veículos …" at bounding box center [705, 333] width 1411 height 666
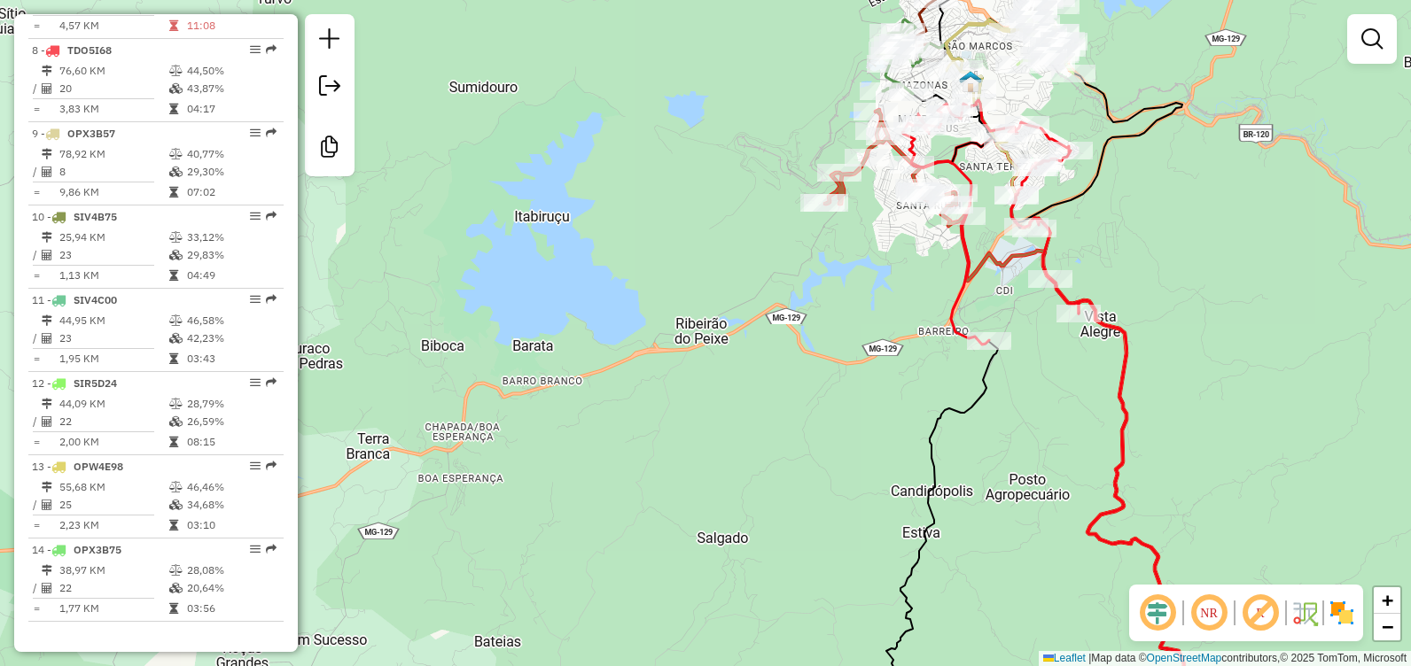
drag, startPoint x: 543, startPoint y: 371, endPoint x: 719, endPoint y: 358, distance: 176.0
click at [730, 356] on div "Janela de atendimento Grade de atendimento Capacidade Transportadoras Veículos …" at bounding box center [705, 333] width 1411 height 666
